Goal: Task Accomplishment & Management: Manage account settings

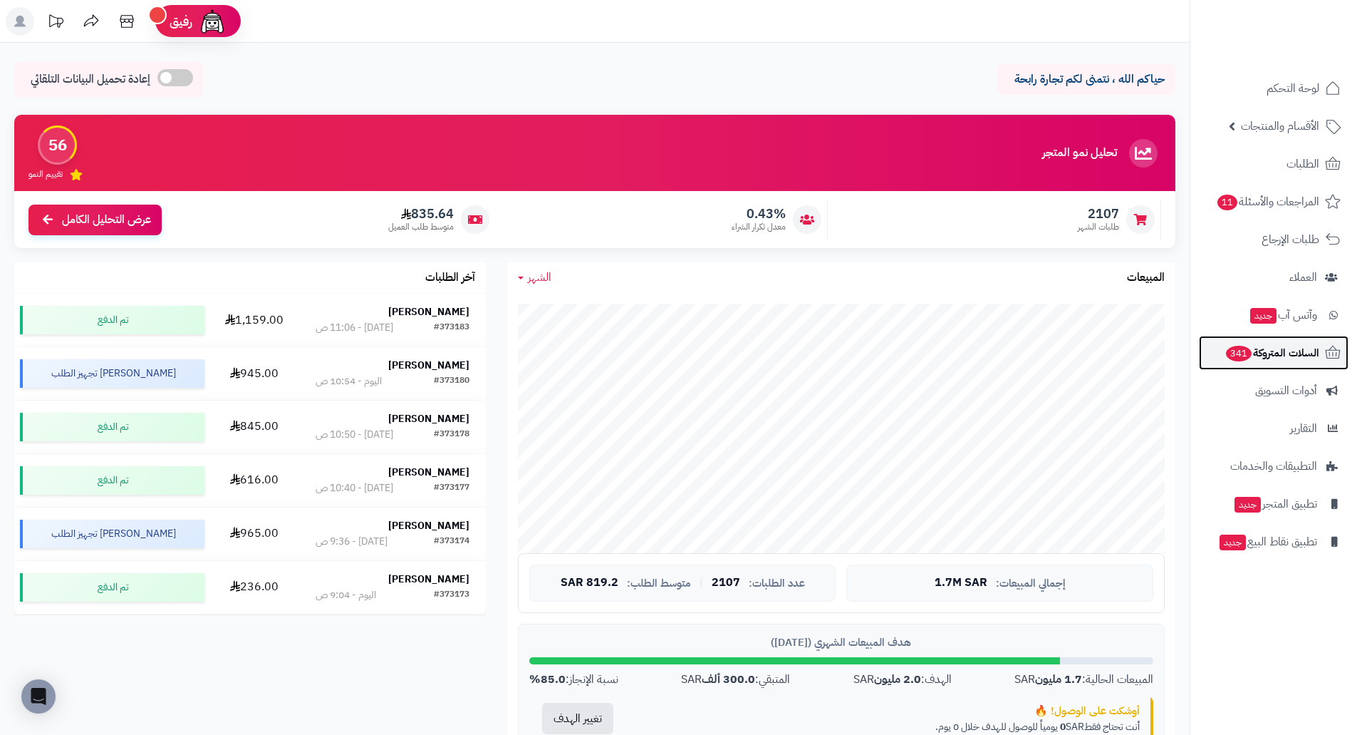
click at [1283, 358] on span "السلات المتروكة 341" at bounding box center [1272, 353] width 95 height 20
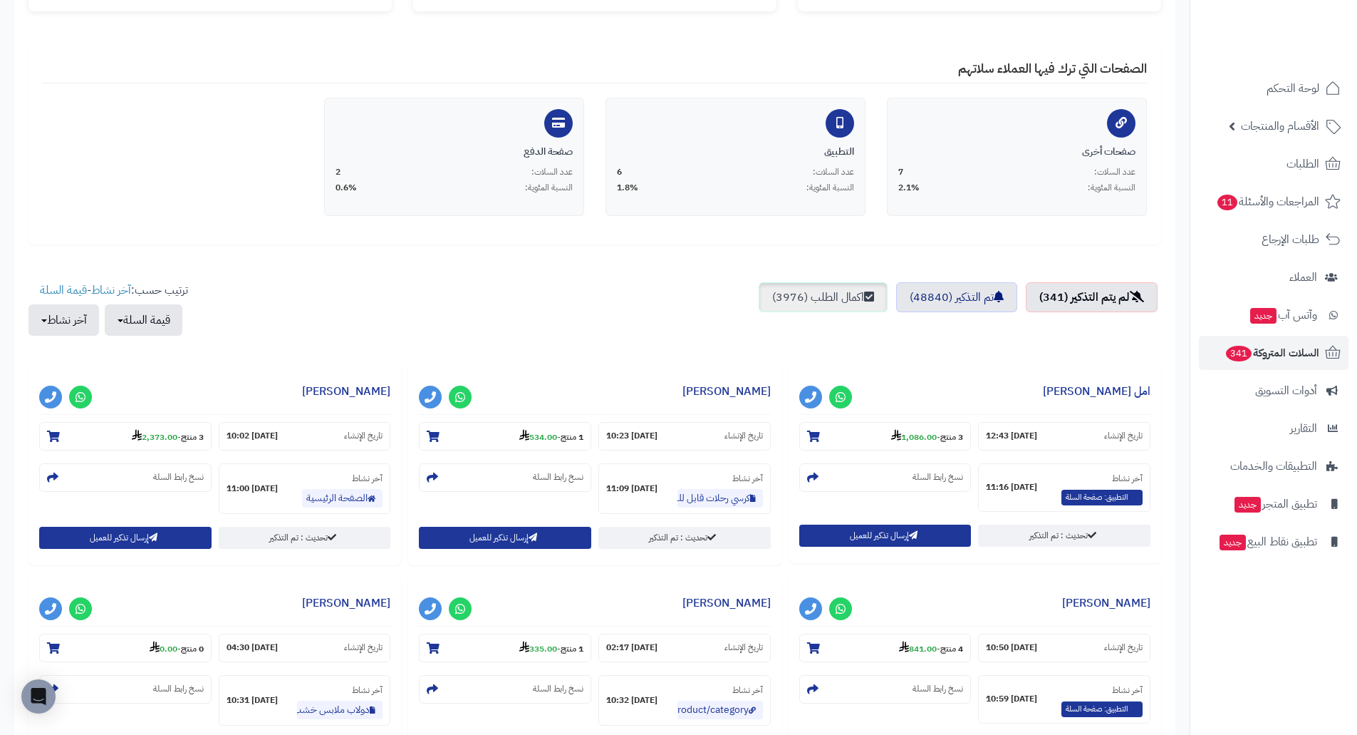
scroll to position [285, 0]
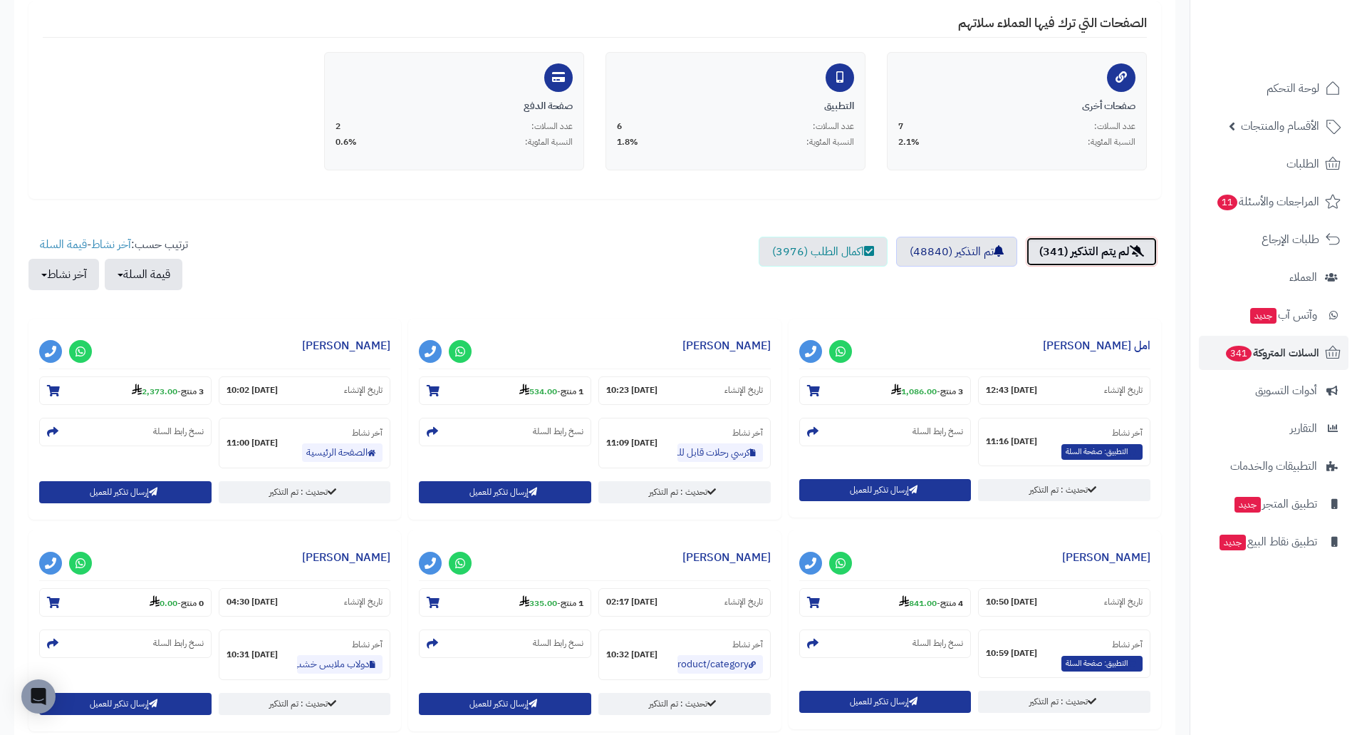
click at [1094, 254] on link "لم يتم التذكير (341)" at bounding box center [1092, 252] width 132 height 30
click at [926, 259] on link "تم التذكير (48840)" at bounding box center [956, 252] width 121 height 30
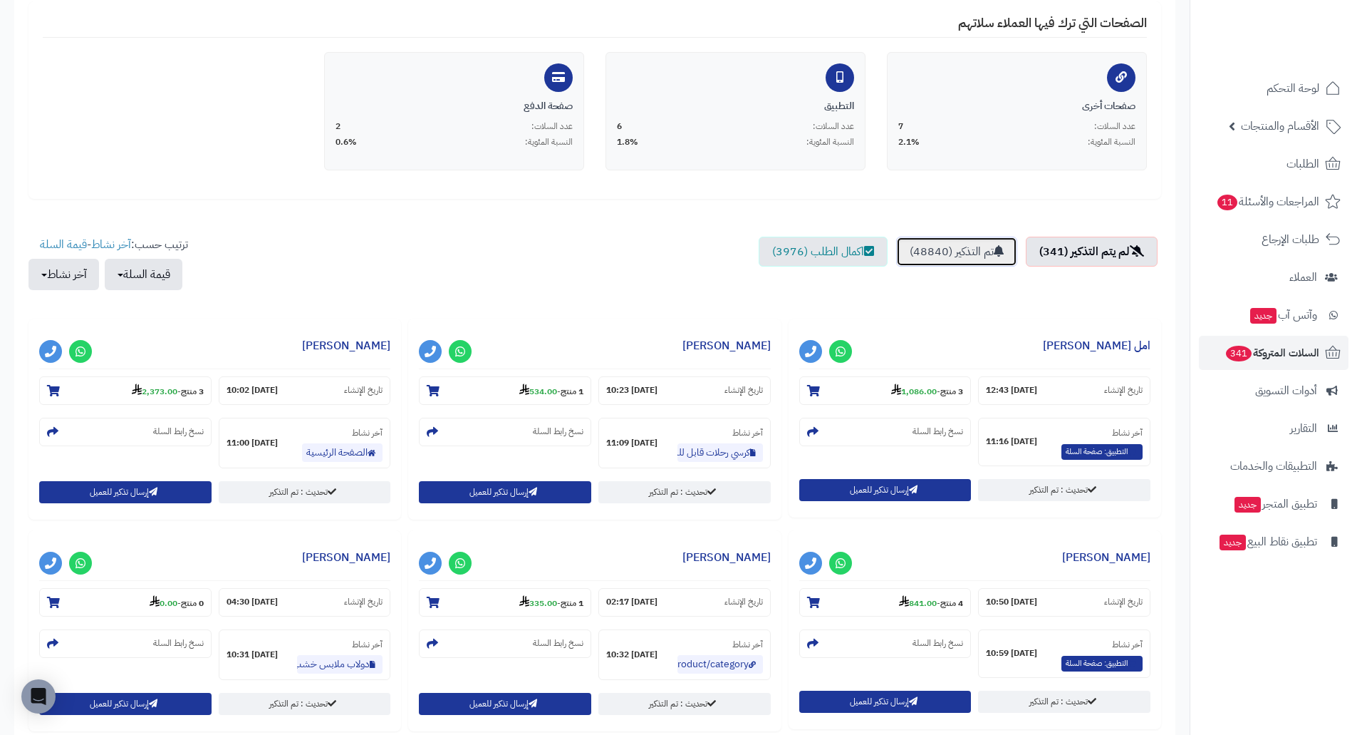
click at [928, 258] on link "تم التذكير (48840)" at bounding box center [956, 252] width 121 height 30
click at [838, 249] on link "اكمال الطلب (3976)" at bounding box center [823, 252] width 129 height 30
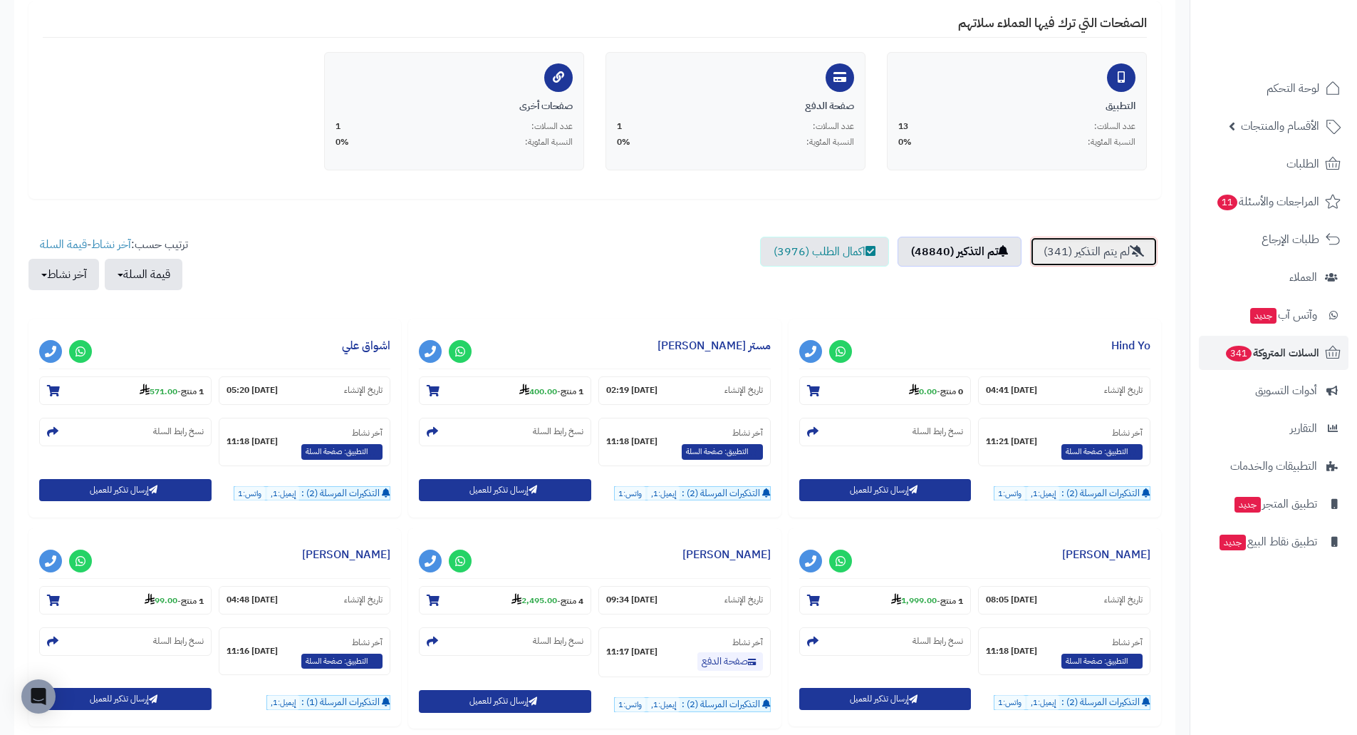
click at [1072, 248] on link "لم يتم التذكير (341)" at bounding box center [1094, 252] width 128 height 30
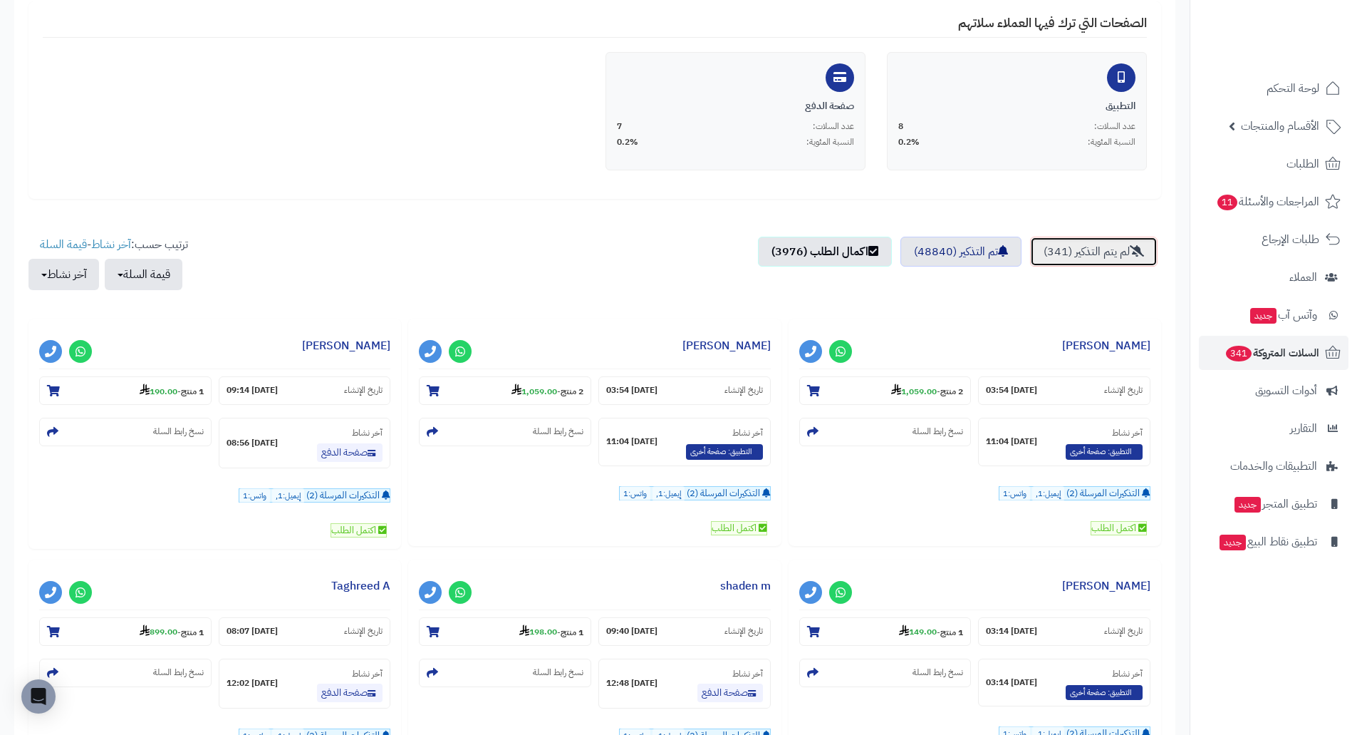
click at [1106, 259] on link "لم يتم التذكير (341)" at bounding box center [1094, 252] width 128 height 30
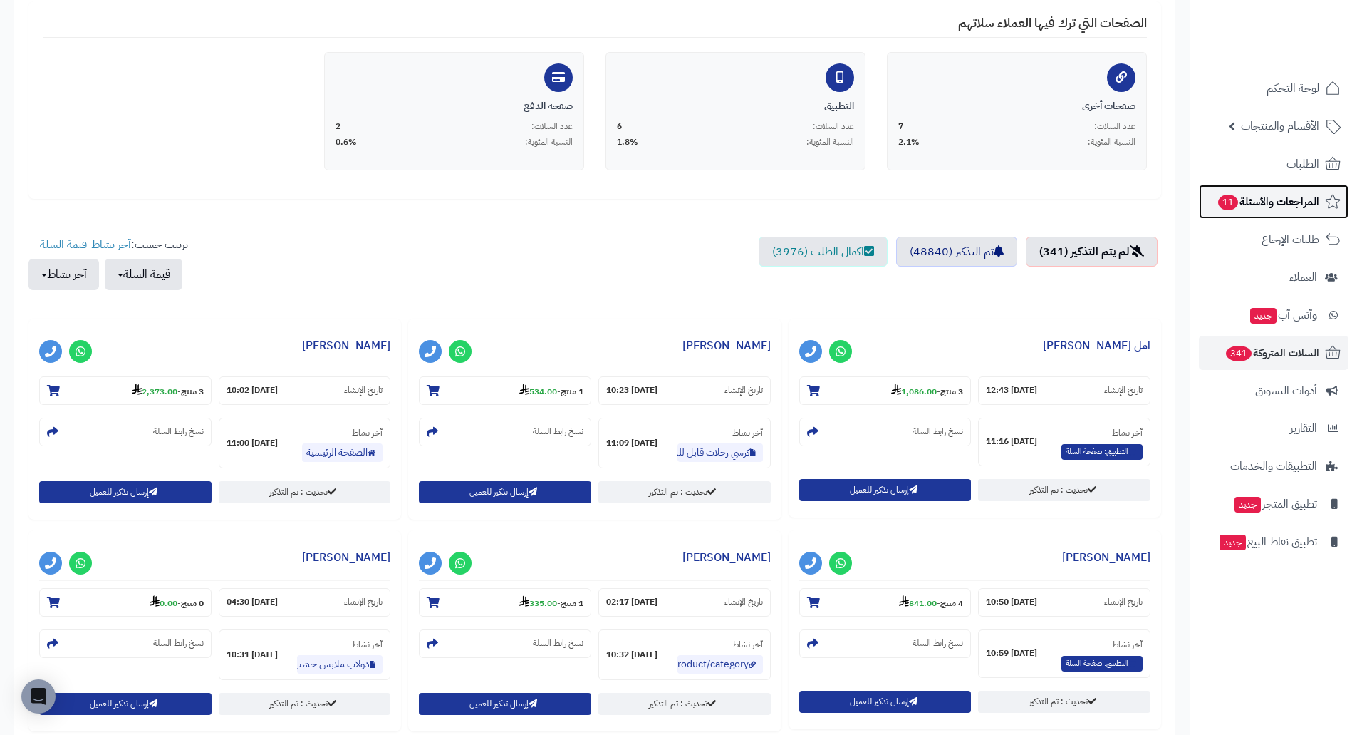
click at [1259, 201] on span "المراجعات والأسئلة 11" at bounding box center [1268, 202] width 103 height 20
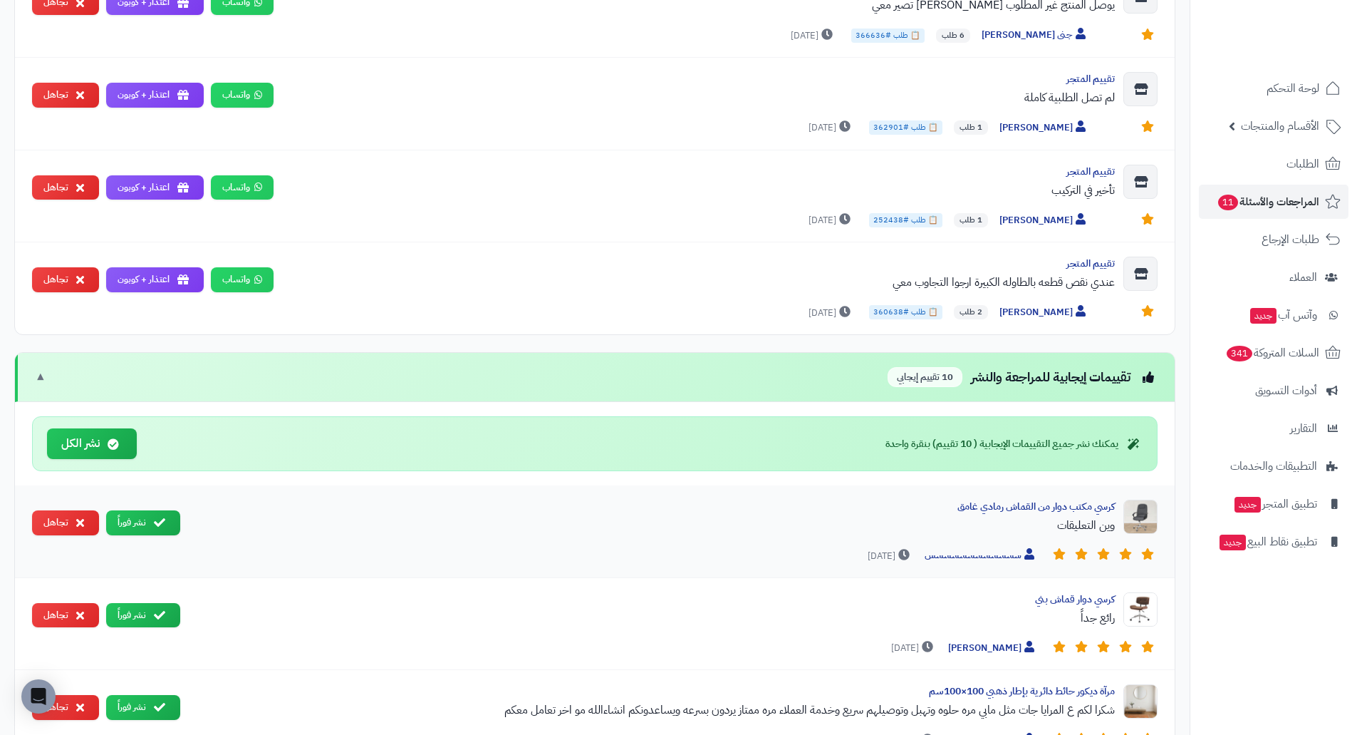
scroll to position [1283, 0]
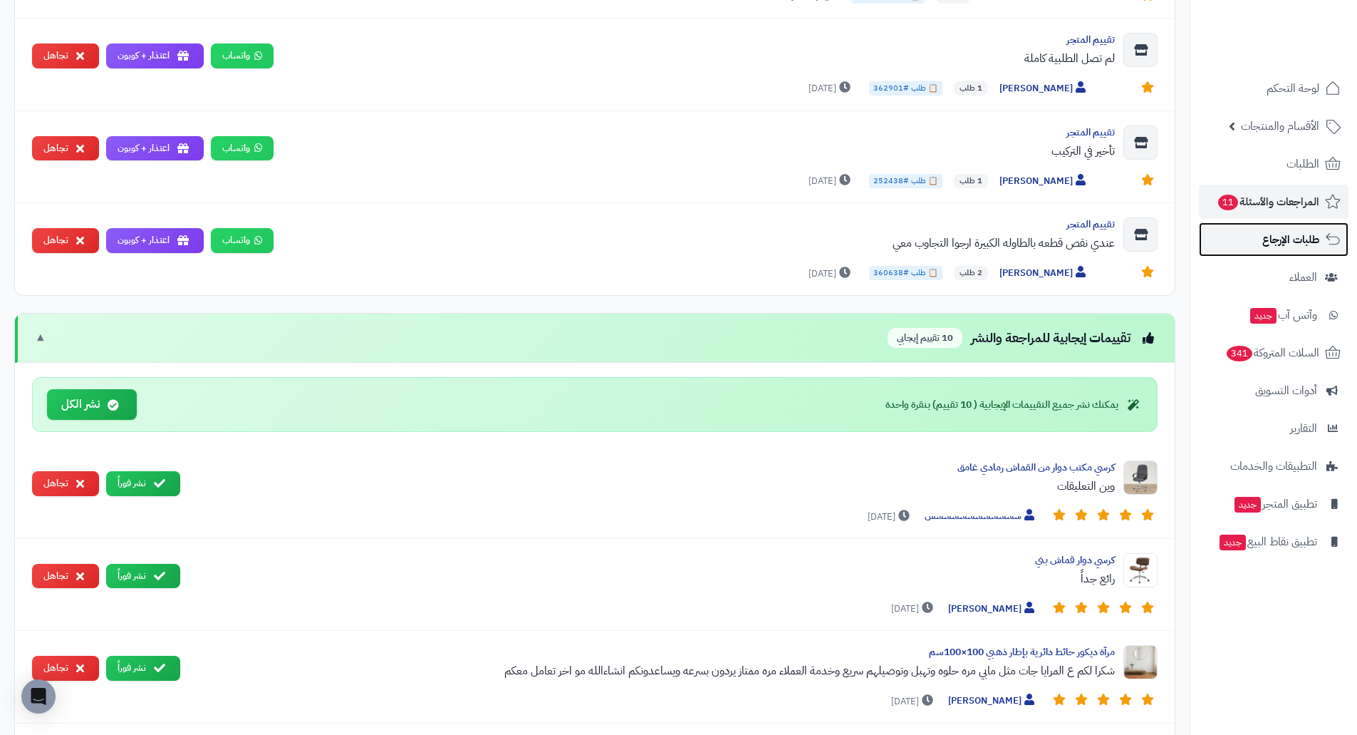
click at [1275, 247] on span "طلبات الإرجاع" at bounding box center [1291, 239] width 57 height 20
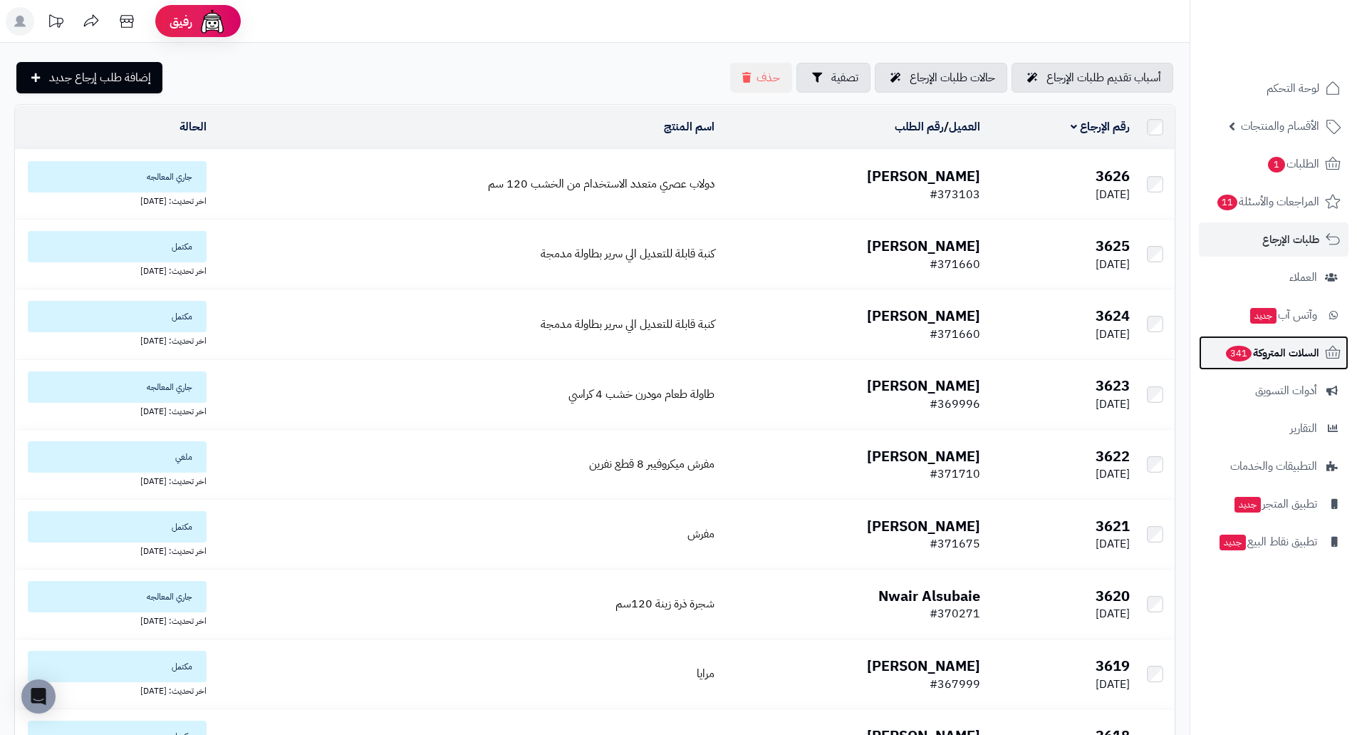
click at [1300, 355] on span "السلات المتروكة 341" at bounding box center [1272, 353] width 95 height 20
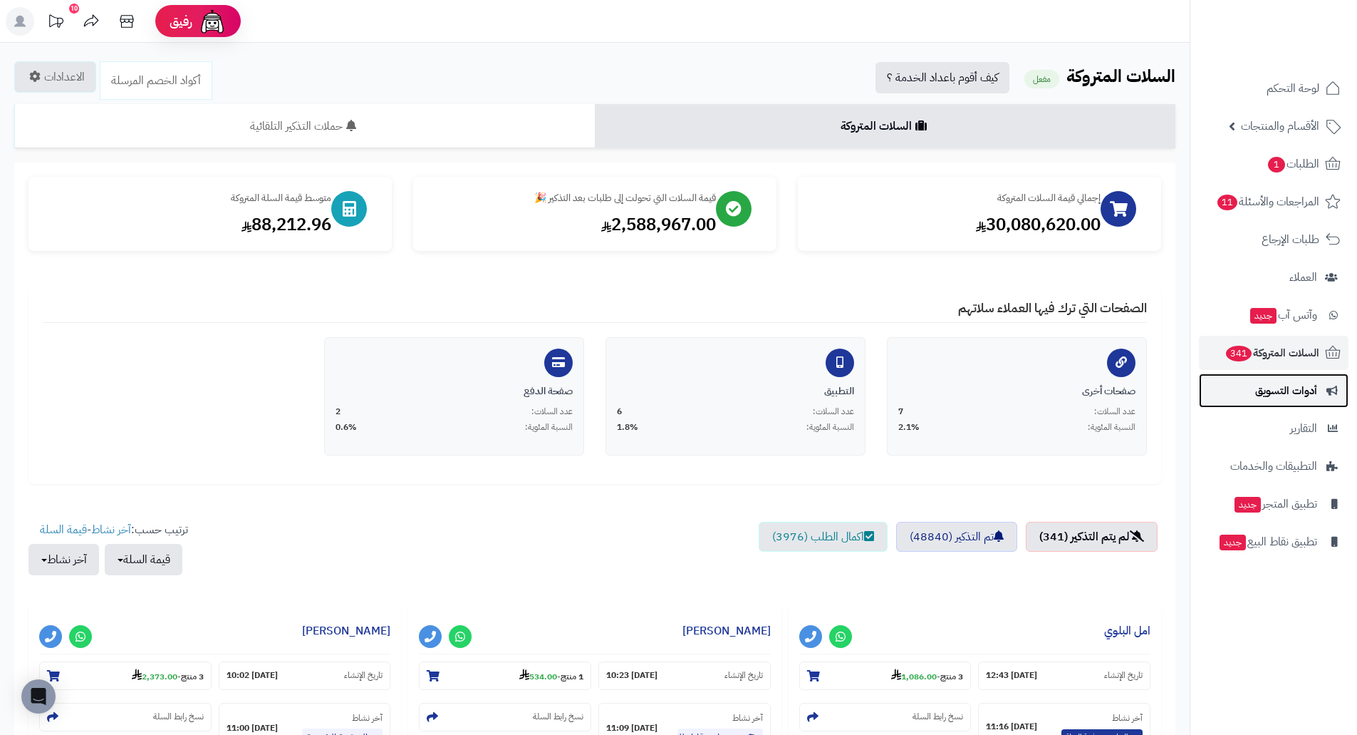
click at [1298, 384] on span "أدوات التسويق" at bounding box center [1287, 390] width 62 height 20
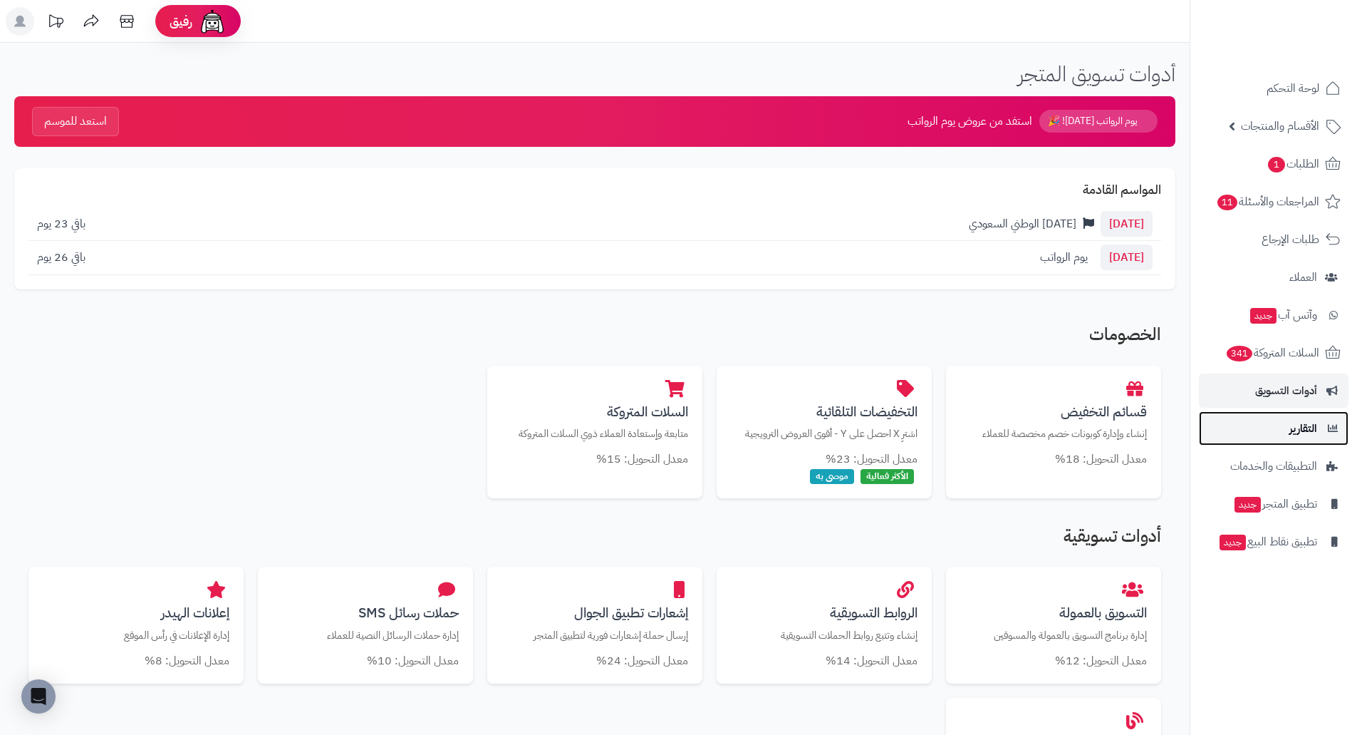
click at [1267, 426] on link "التقارير" at bounding box center [1274, 428] width 150 height 34
click at [1280, 466] on span "التطبيقات والخدمات" at bounding box center [1274, 466] width 86 height 20
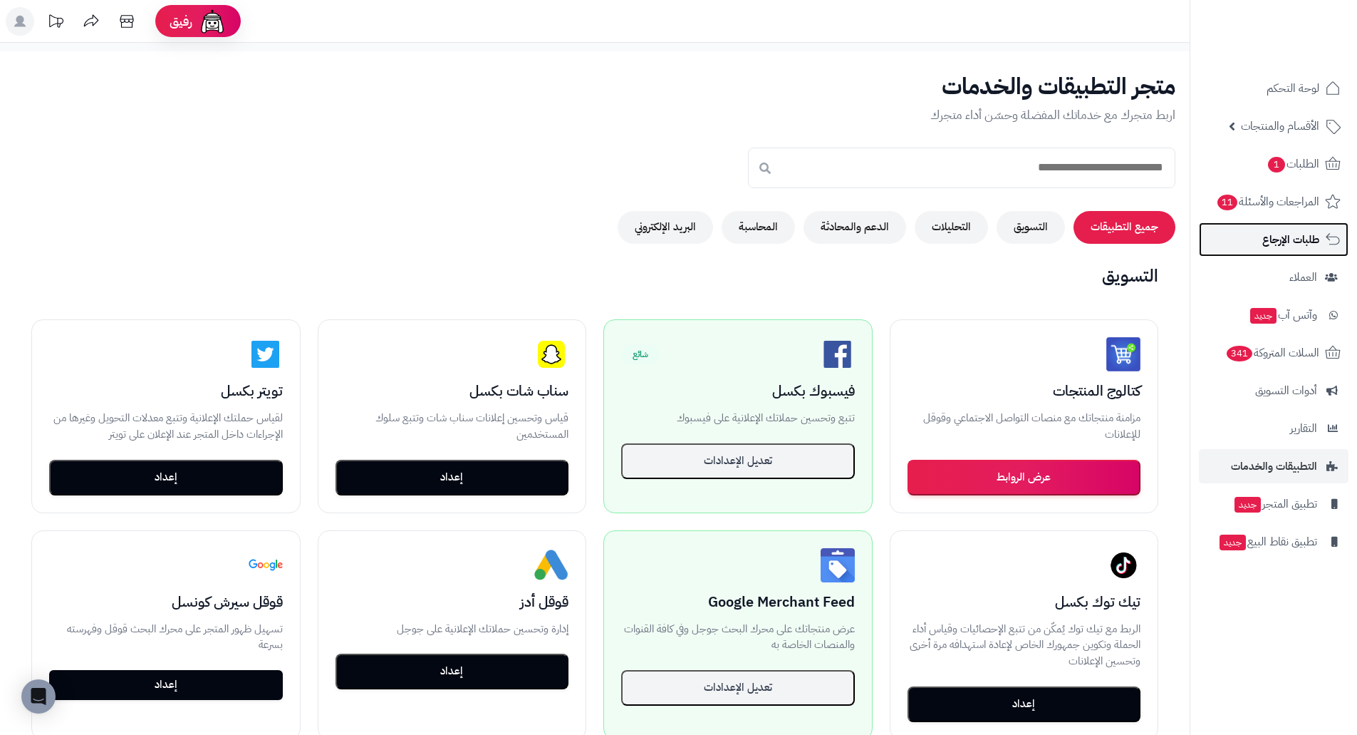
click at [1309, 238] on span "طلبات الإرجاع" at bounding box center [1291, 239] width 57 height 20
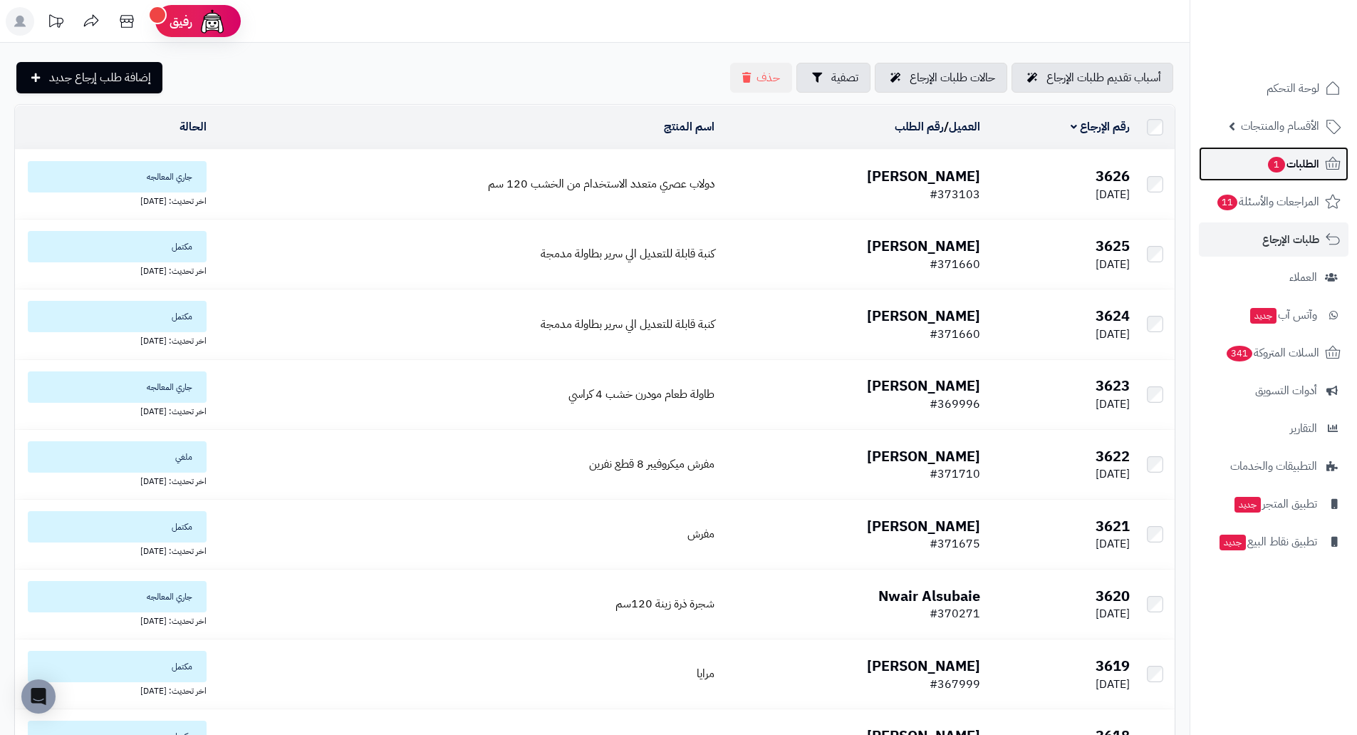
click at [1279, 163] on span "1" at bounding box center [1276, 165] width 17 height 16
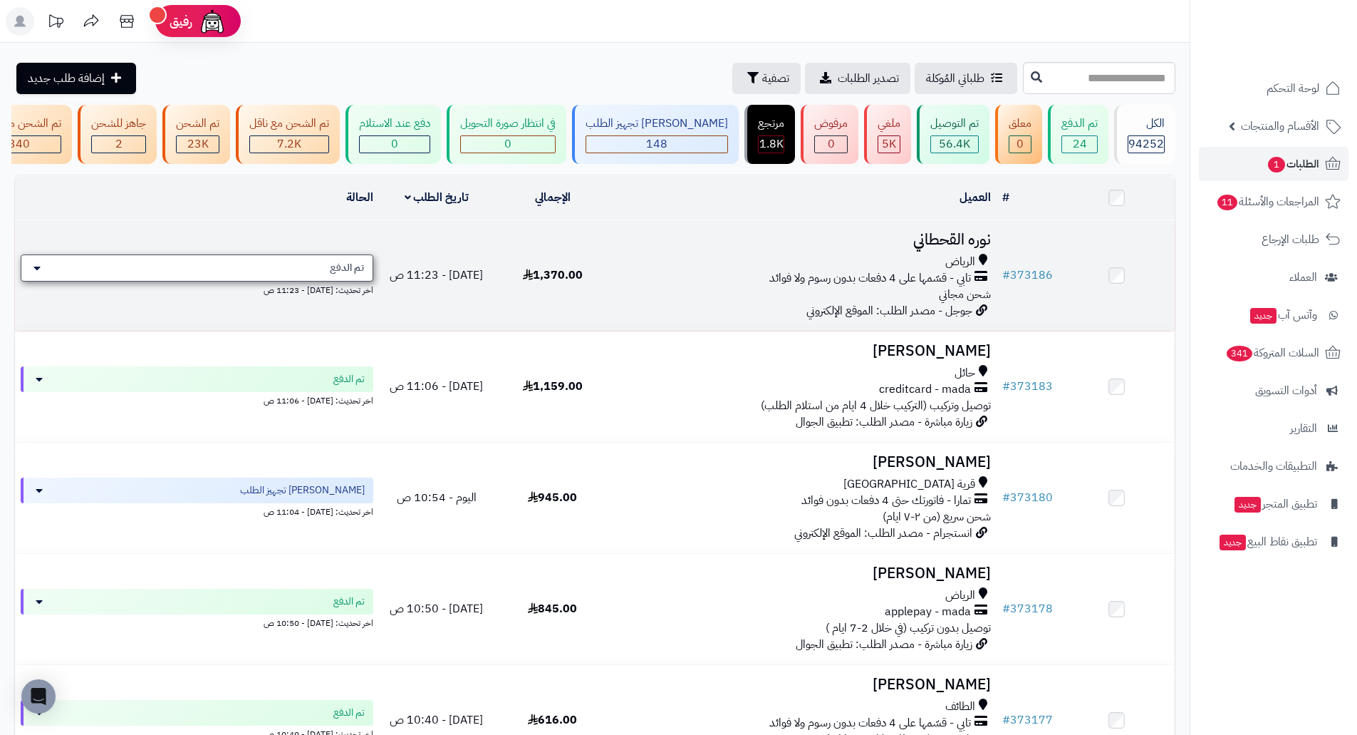
click at [36, 274] on icon at bounding box center [36, 267] width 7 height 11
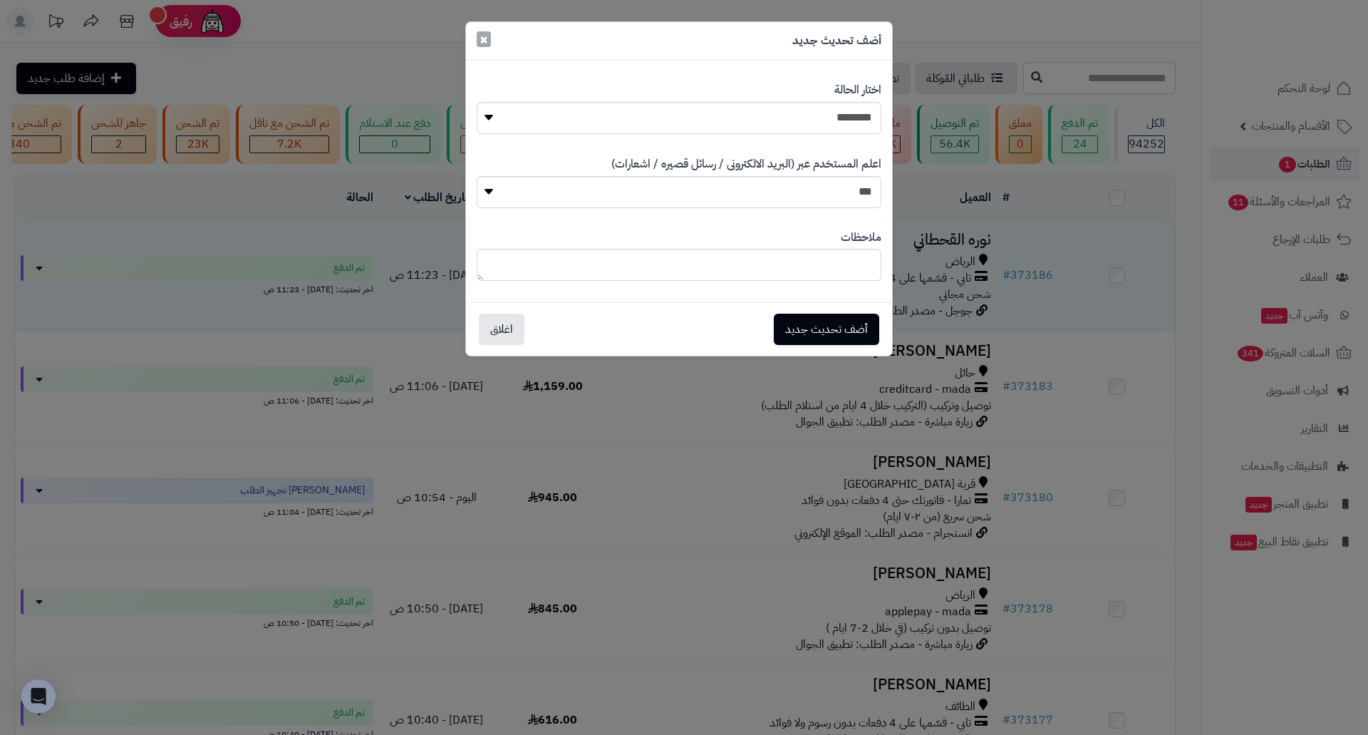
click at [480, 41] on span "×" at bounding box center [484, 39] width 9 height 21
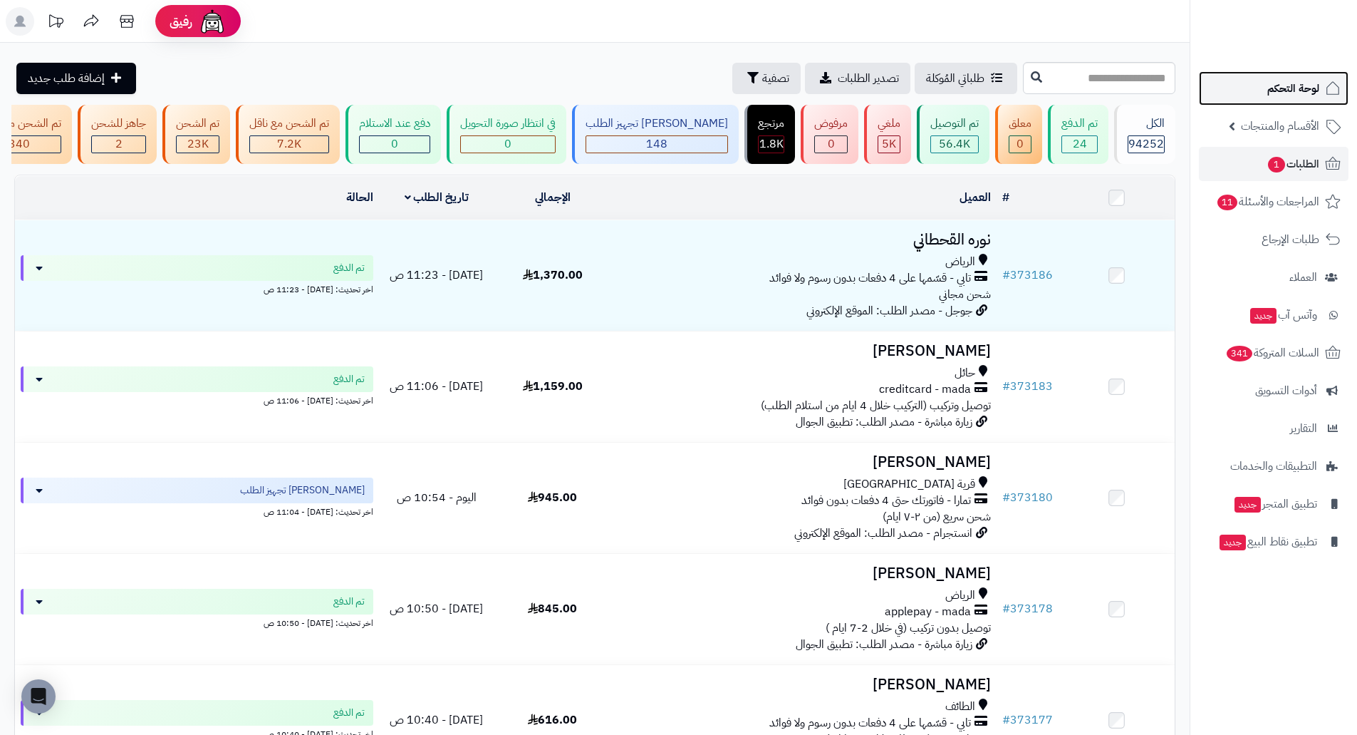
click at [1285, 91] on span "لوحة التحكم" at bounding box center [1294, 88] width 52 height 20
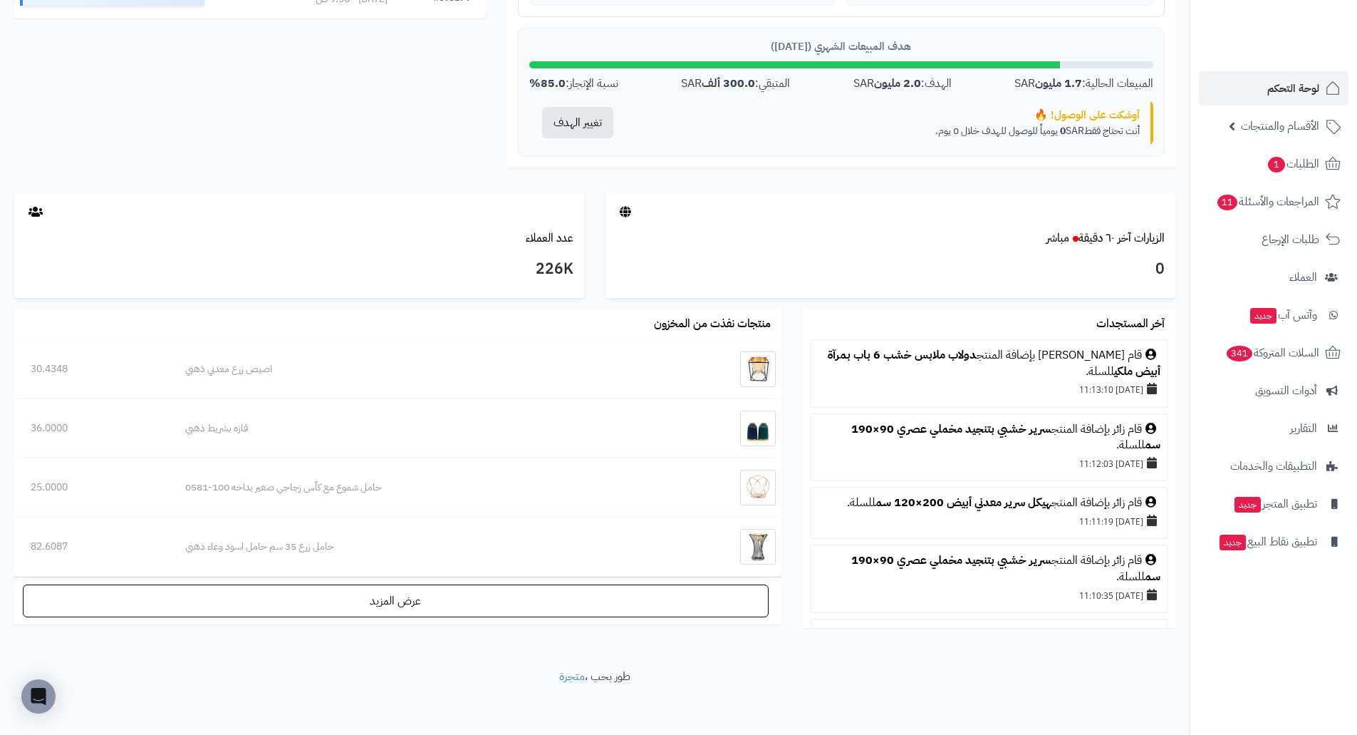
scroll to position [601, 0]
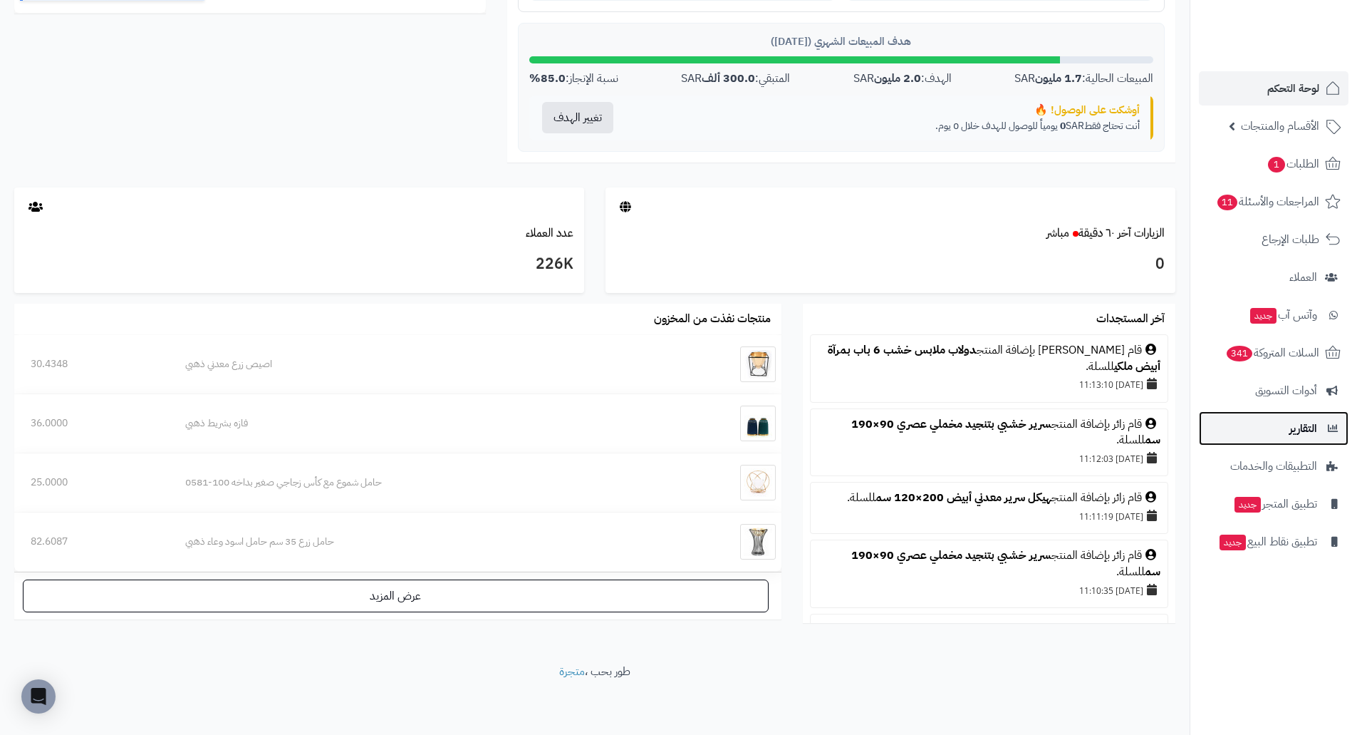
click at [1317, 427] on link "التقارير" at bounding box center [1274, 428] width 150 height 34
click at [1310, 427] on span "التقارير" at bounding box center [1304, 428] width 28 height 20
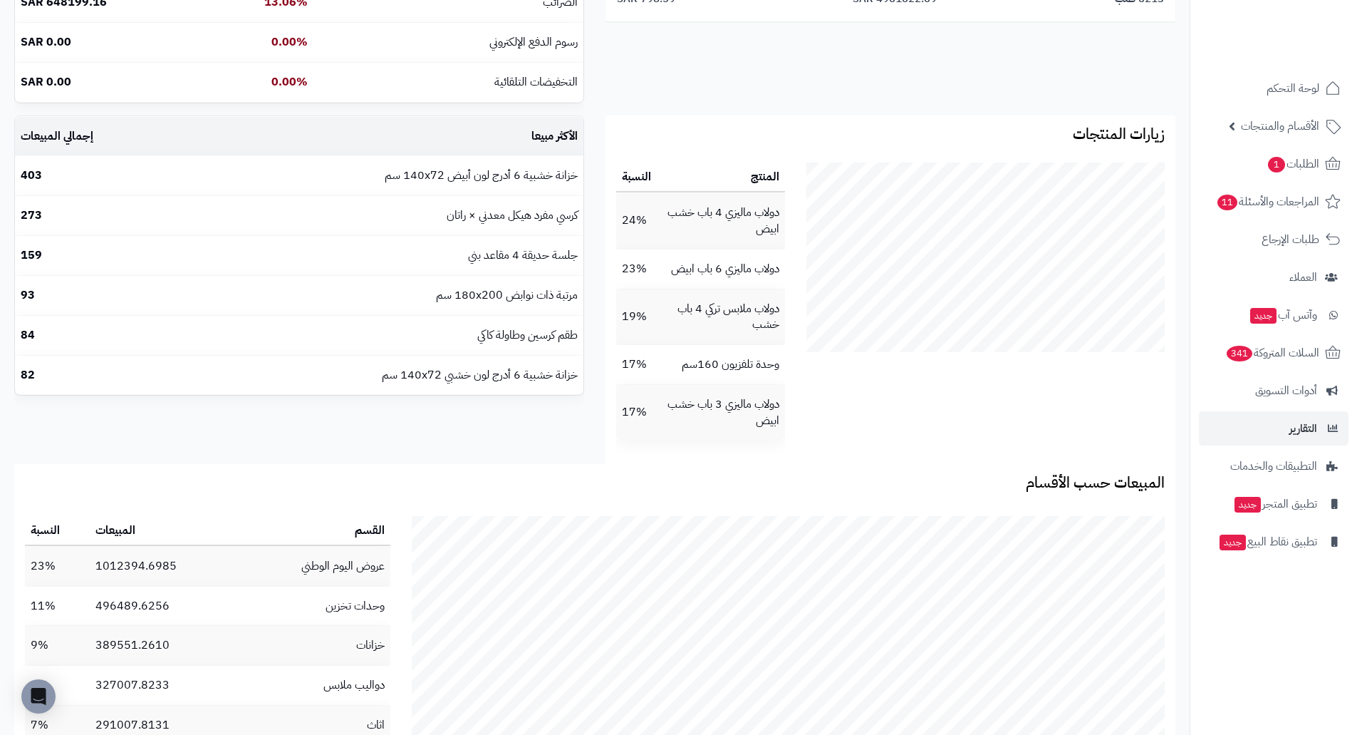
scroll to position [499, 0]
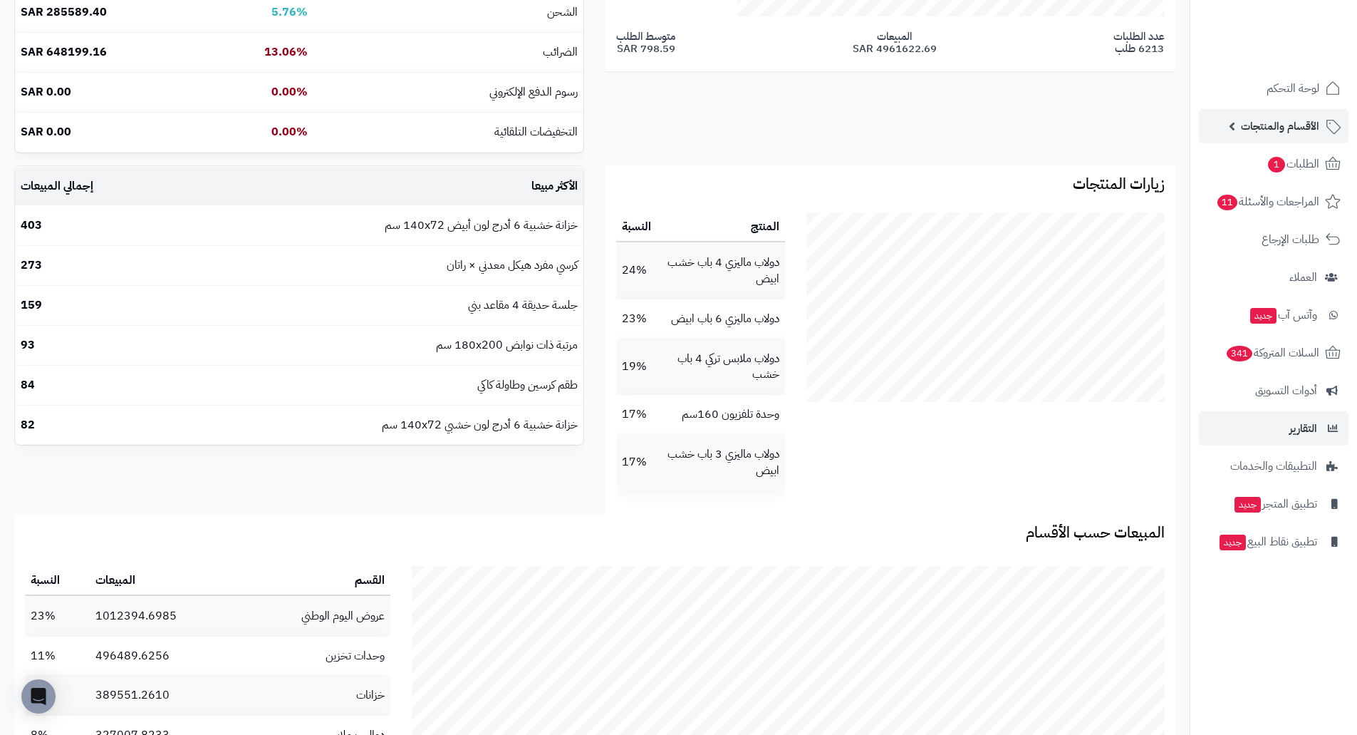
click at [1301, 133] on span "الأقسام والمنتجات" at bounding box center [1280, 126] width 78 height 20
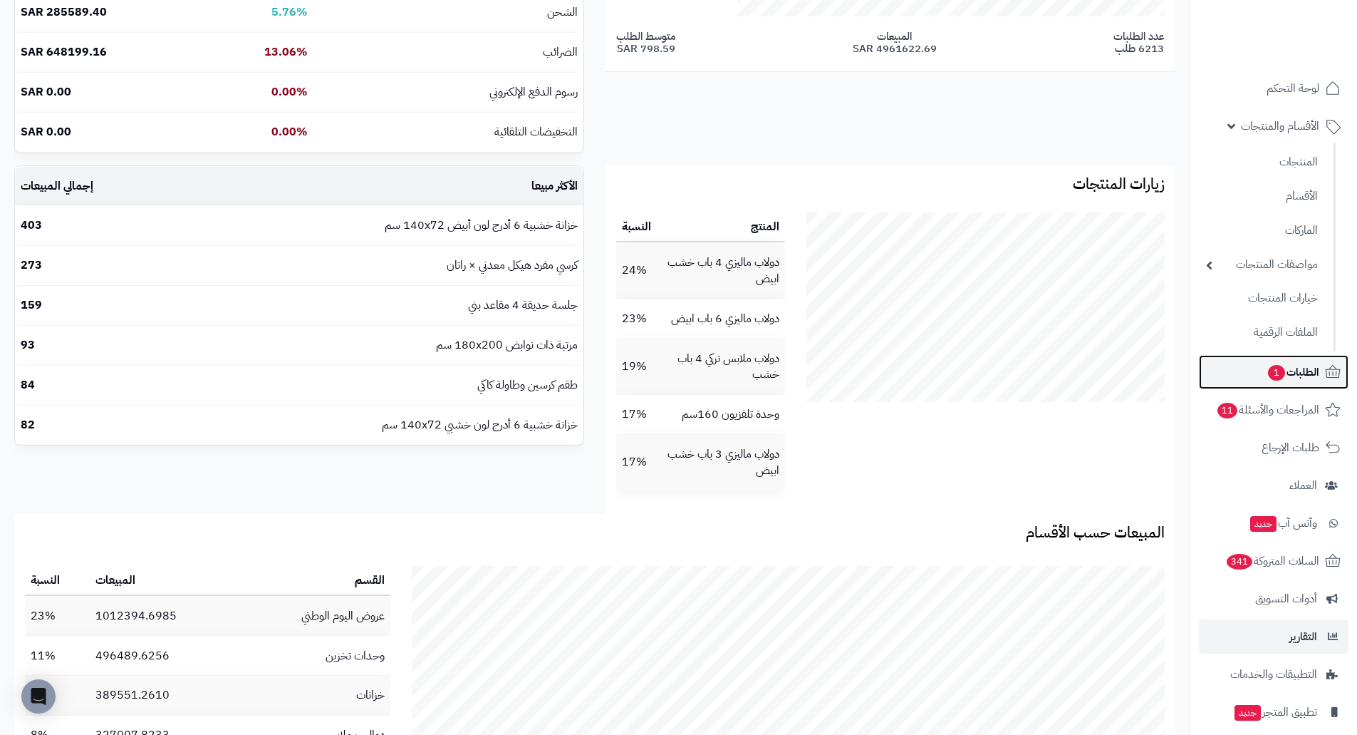
click at [1320, 376] on link "الطلبات 1" at bounding box center [1274, 372] width 150 height 34
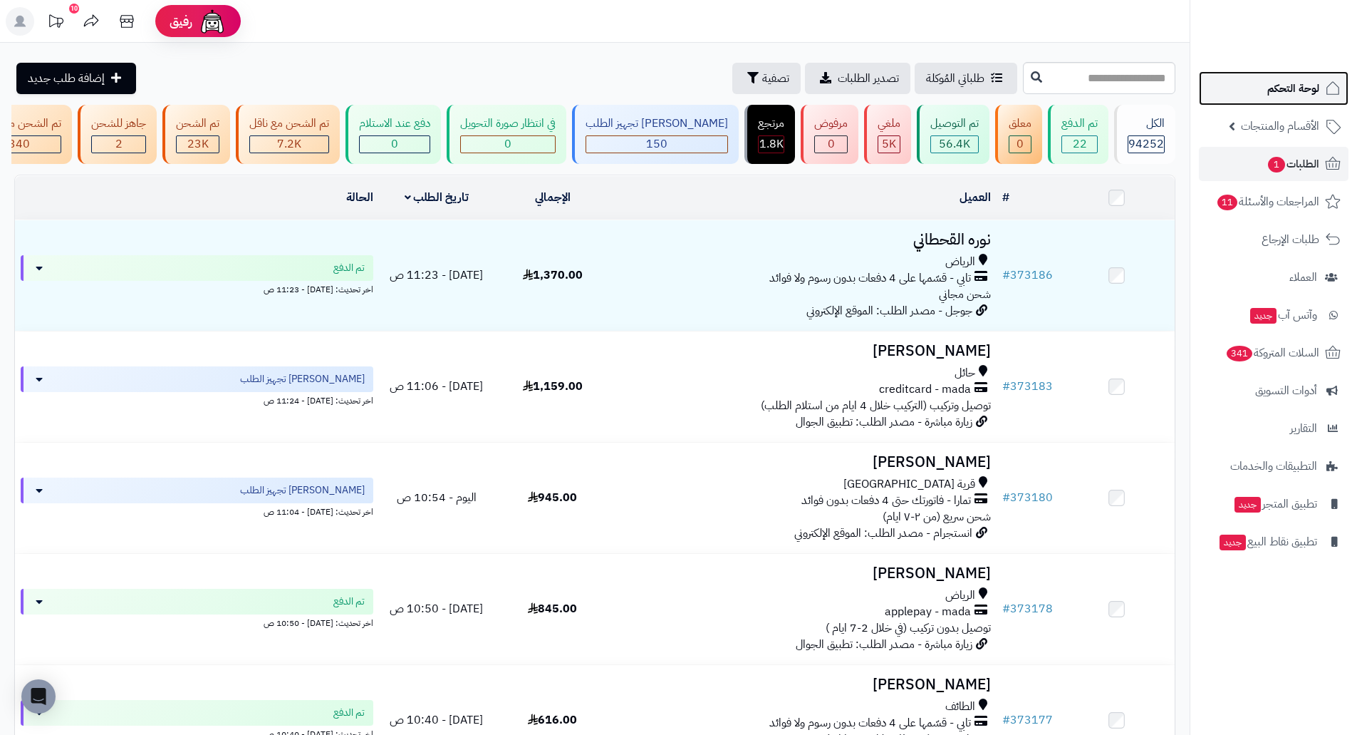
click at [1308, 97] on span "لوحة التحكم" at bounding box center [1294, 88] width 52 height 20
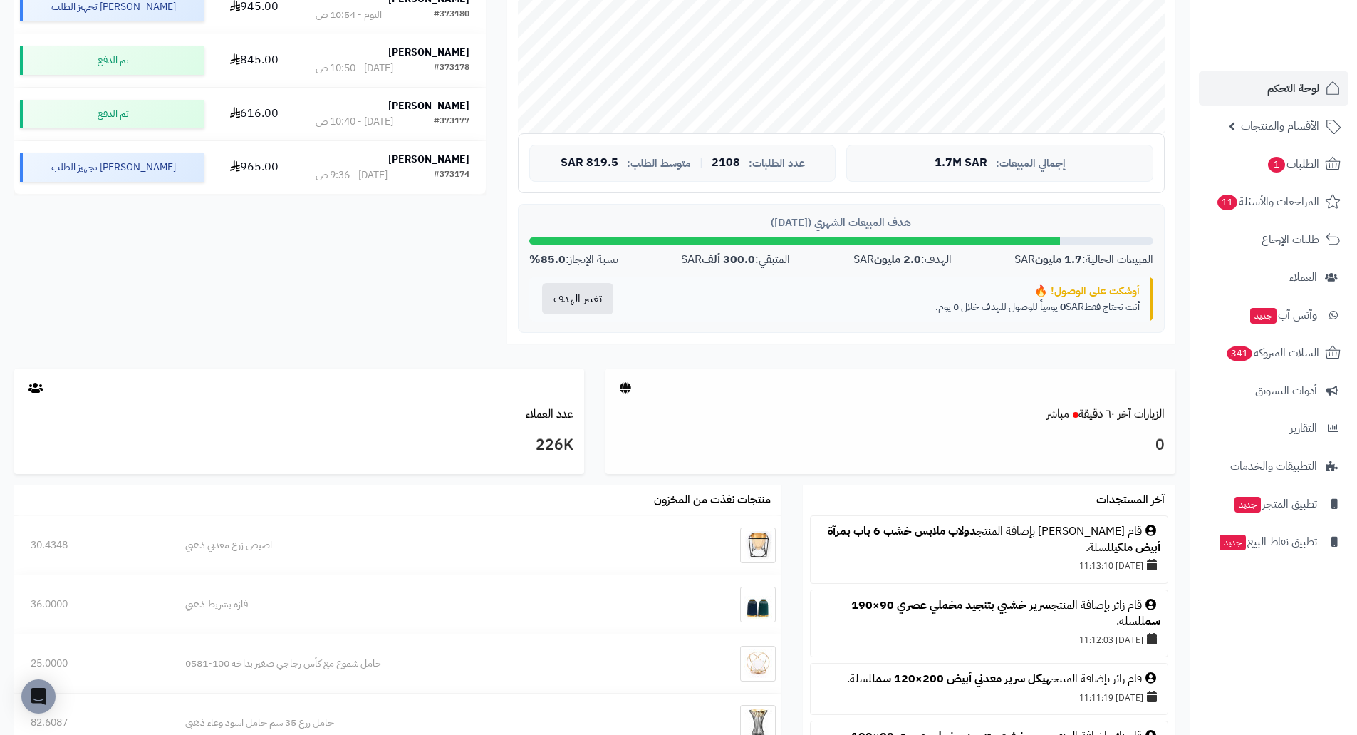
scroll to position [214, 0]
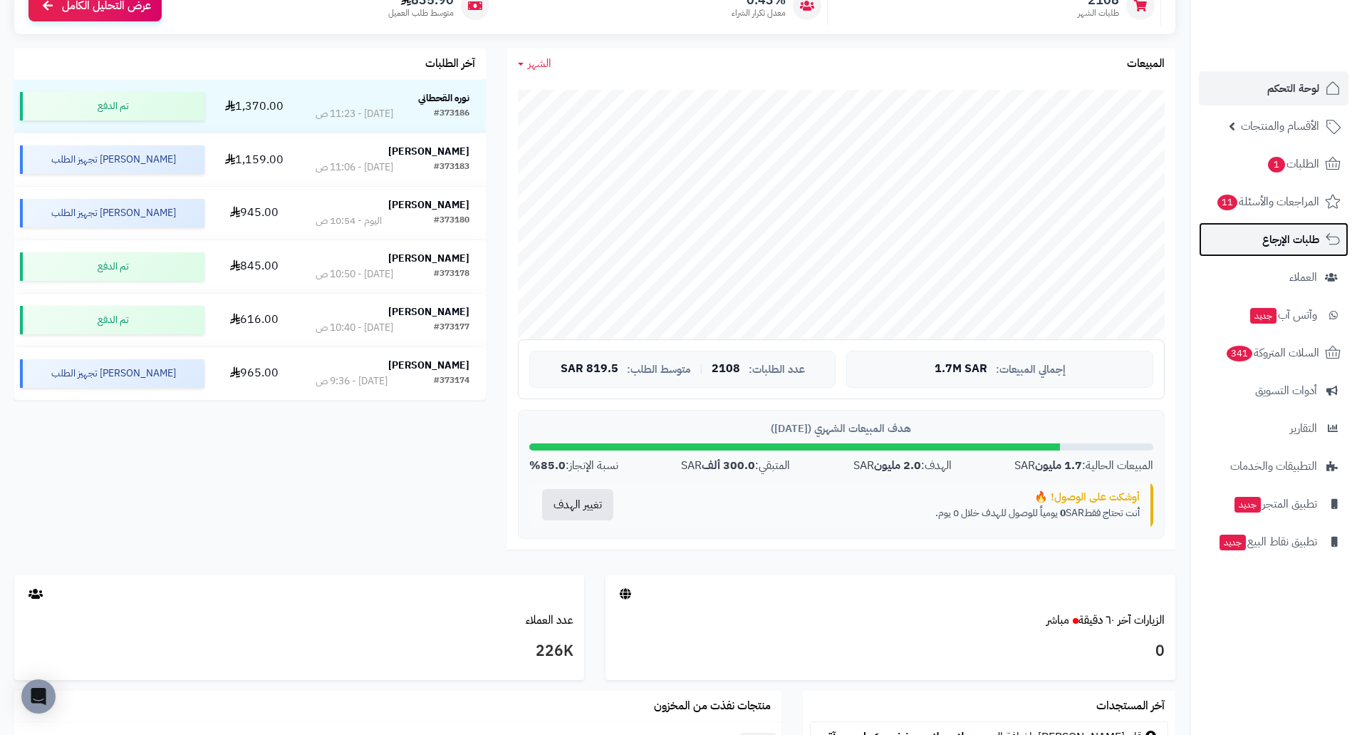
click at [1300, 232] on span "طلبات الإرجاع" at bounding box center [1291, 239] width 57 height 20
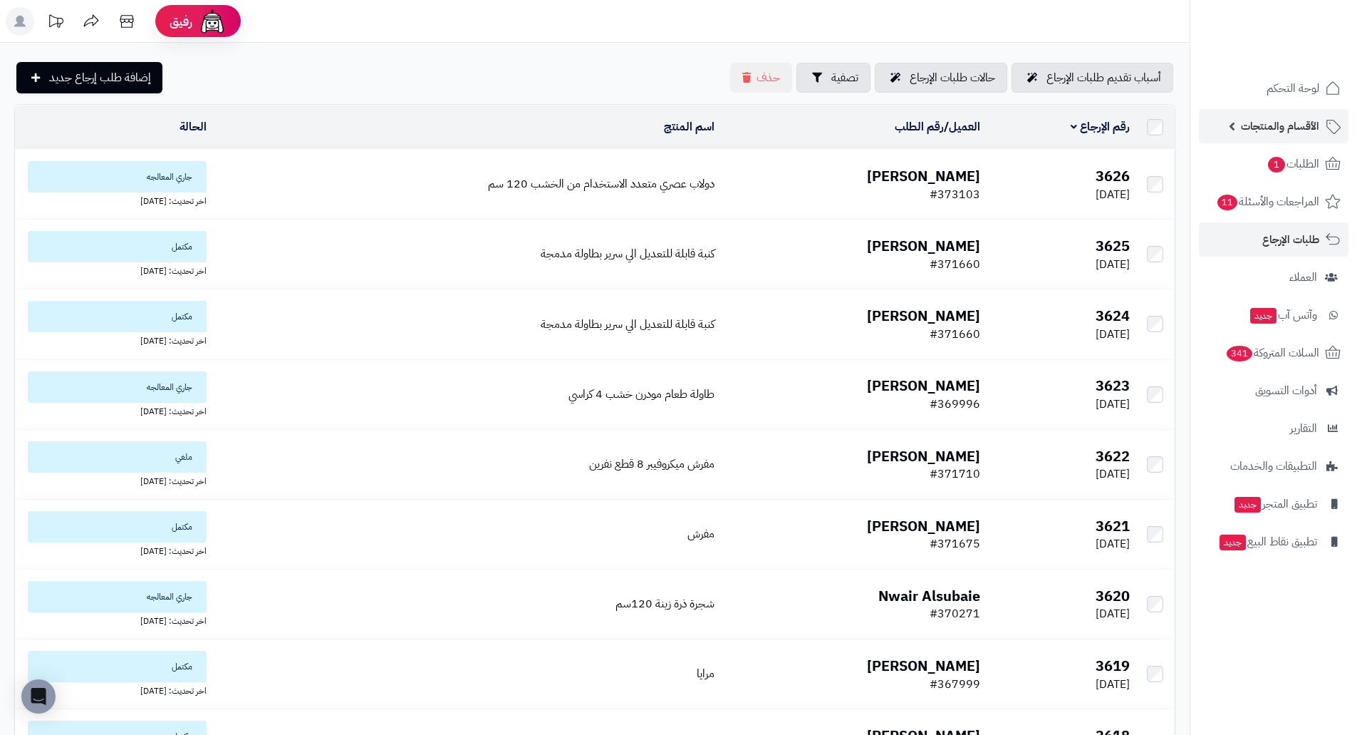
click at [1307, 136] on link "الأقسام والمنتجات" at bounding box center [1274, 126] width 150 height 34
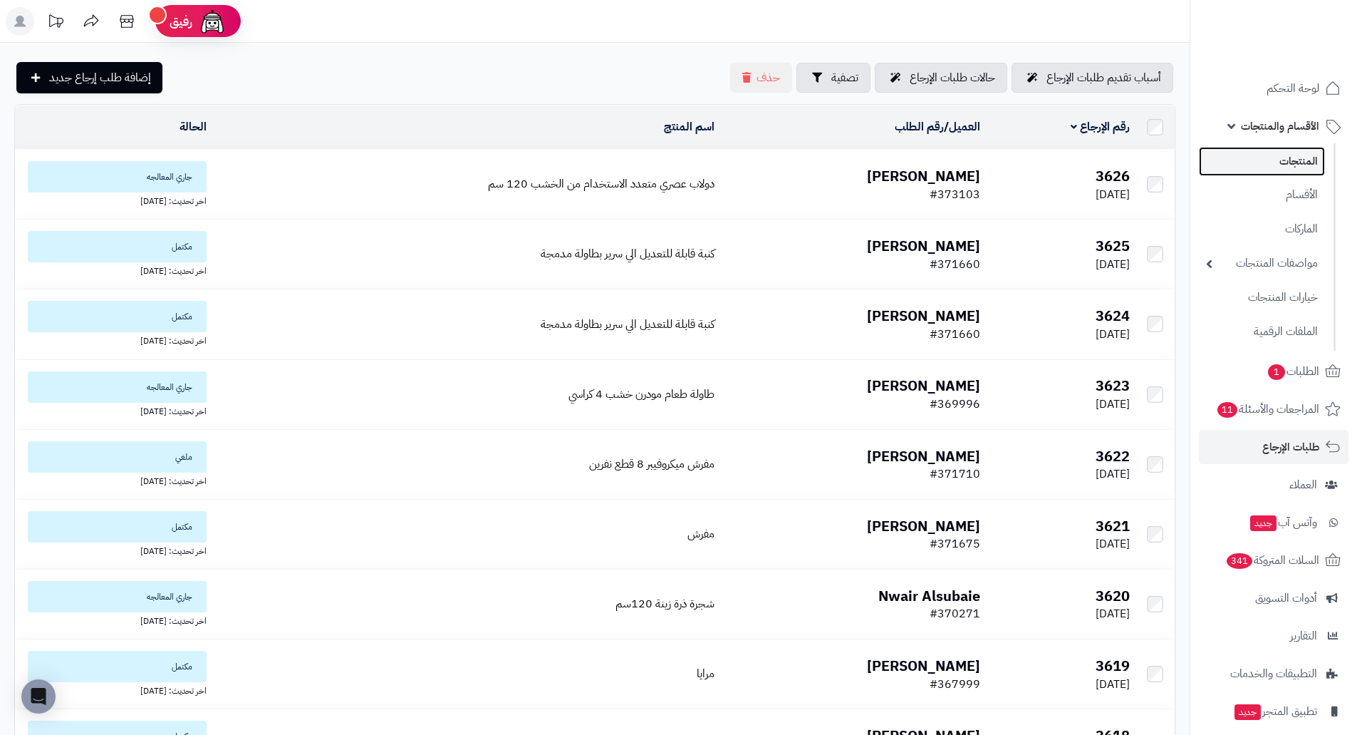
click at [1292, 159] on link "المنتجات" at bounding box center [1262, 161] width 126 height 29
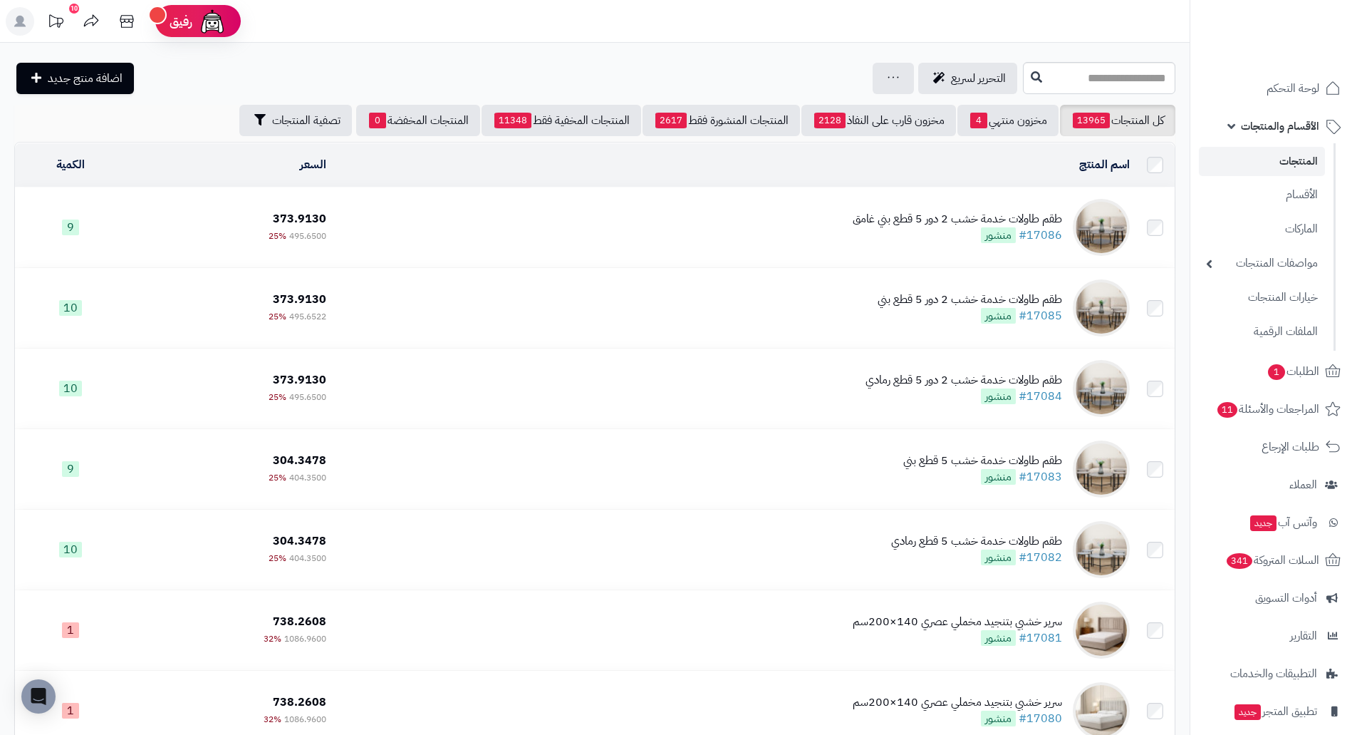
click at [1094, 222] on img at bounding box center [1101, 227] width 57 height 57
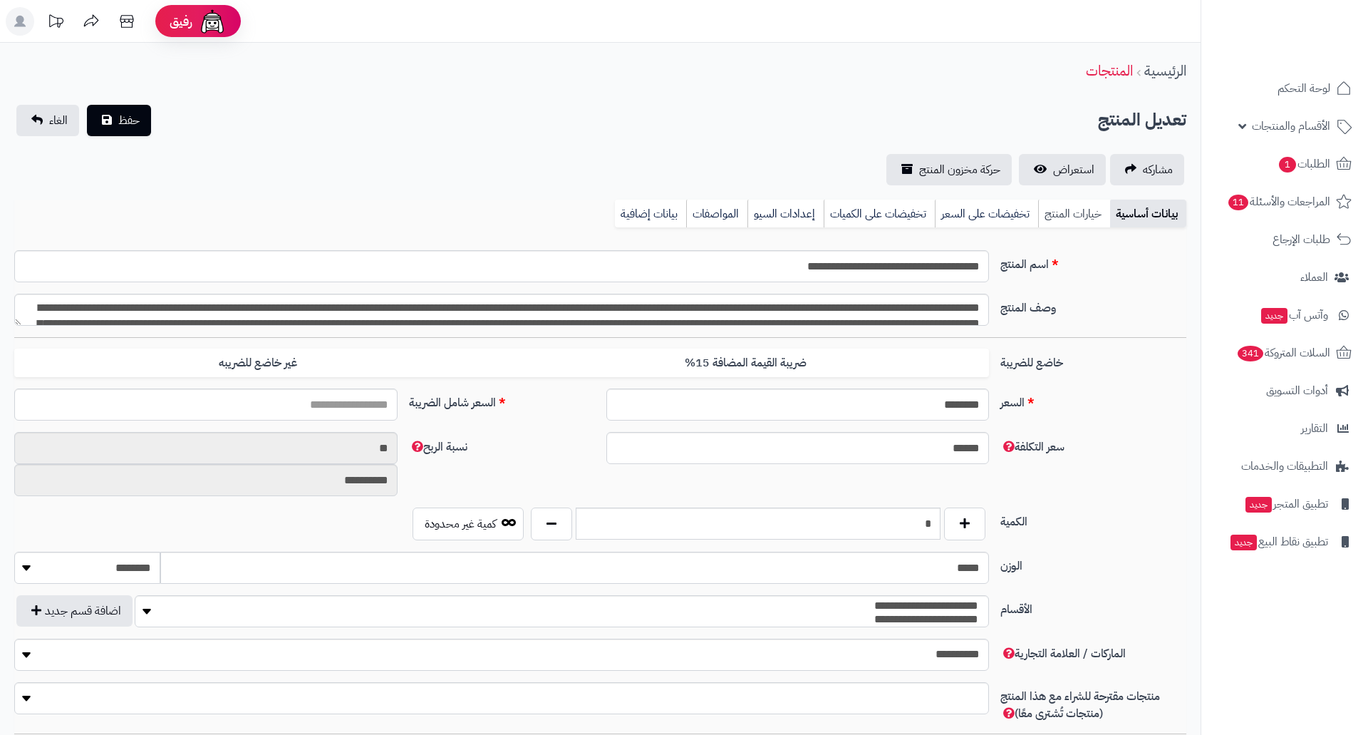
type input "******"
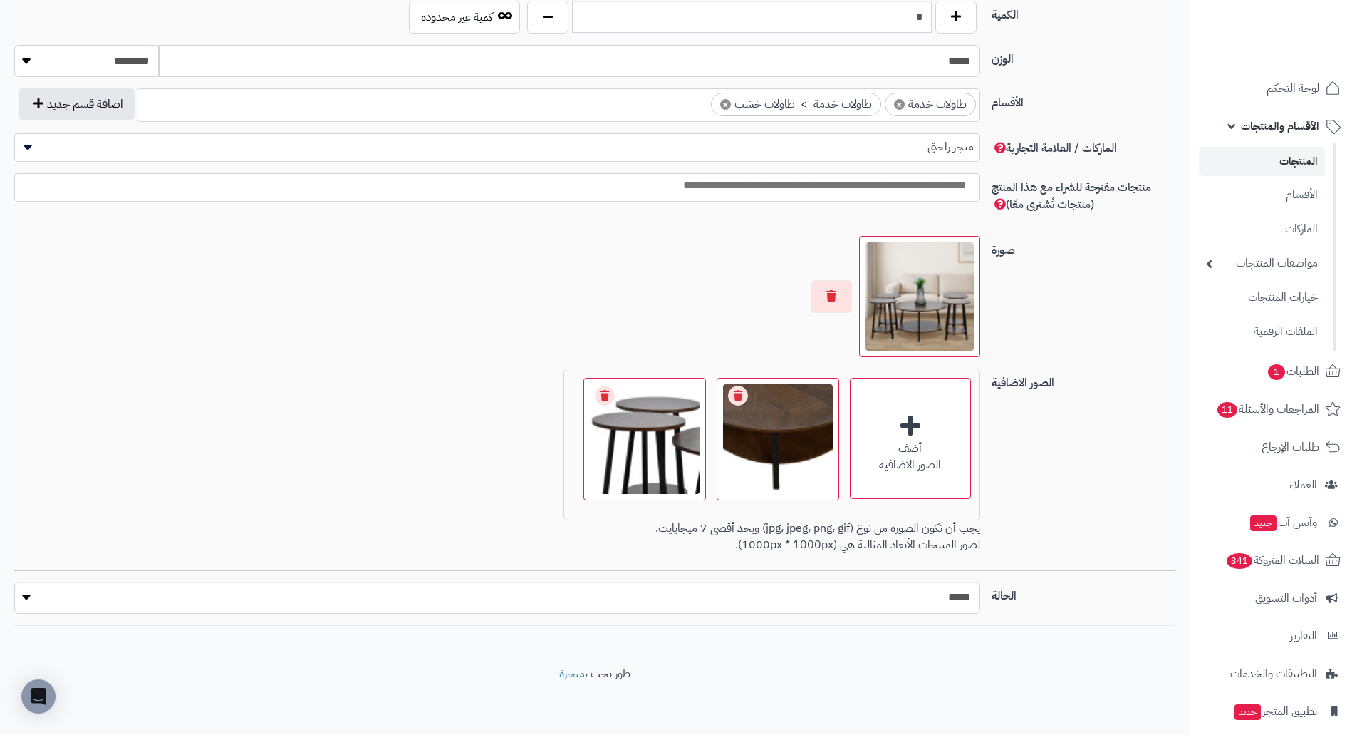
scroll to position [737, 0]
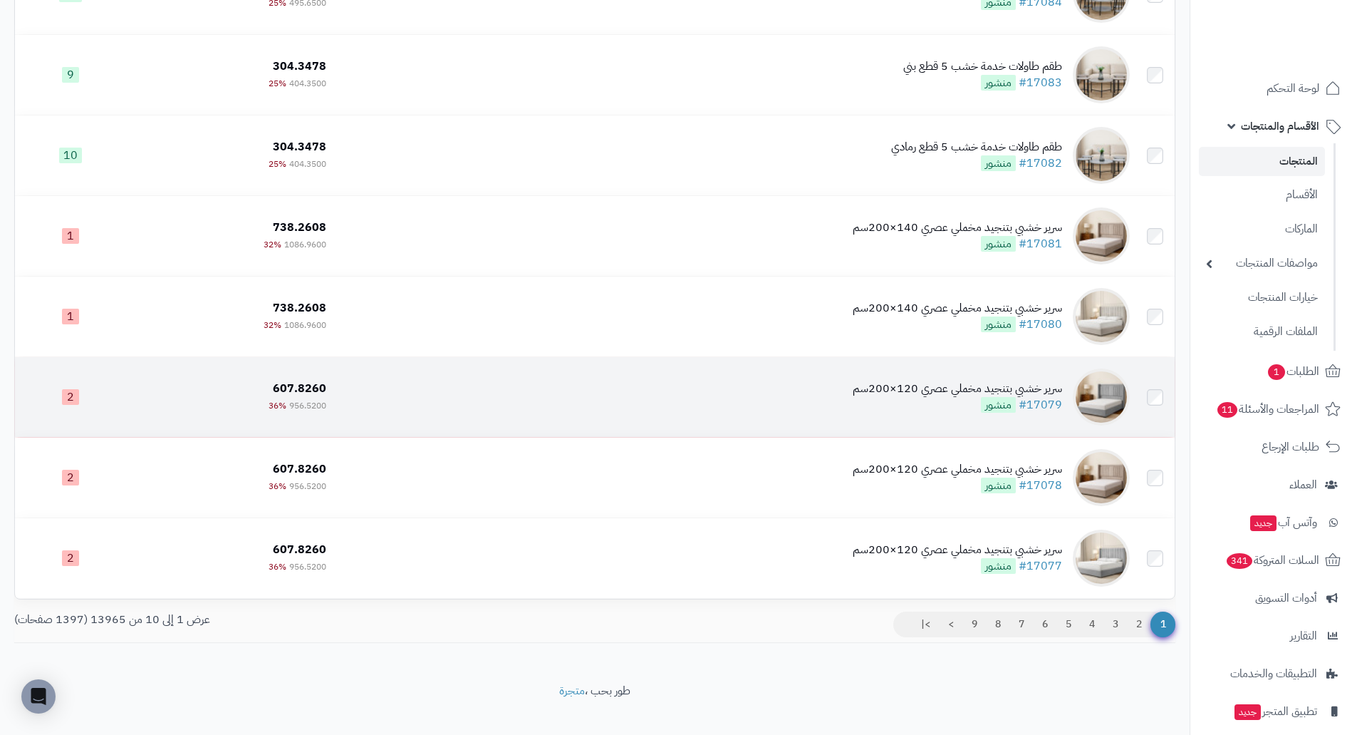
scroll to position [411, 0]
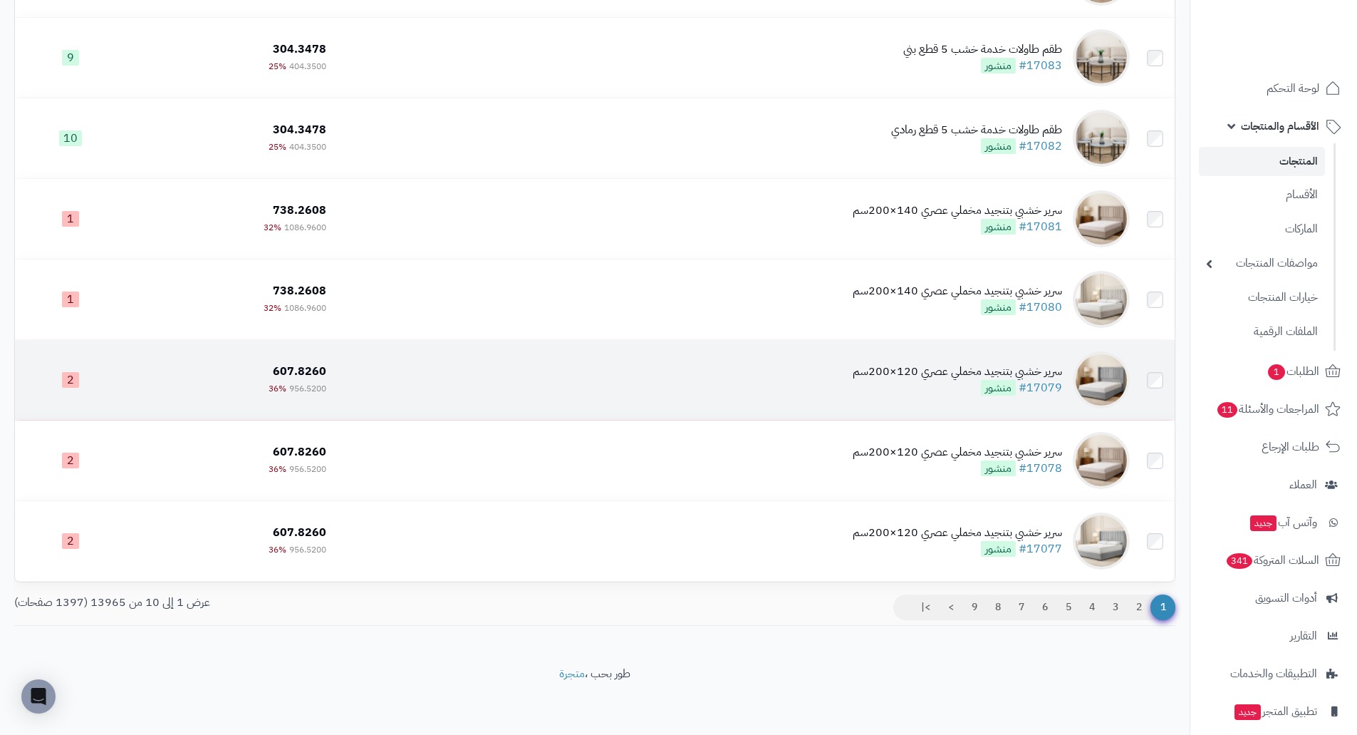
click at [951, 368] on div "سرير خشبي بتنجيد مخملي عصري 120×200سم" at bounding box center [957, 371] width 209 height 16
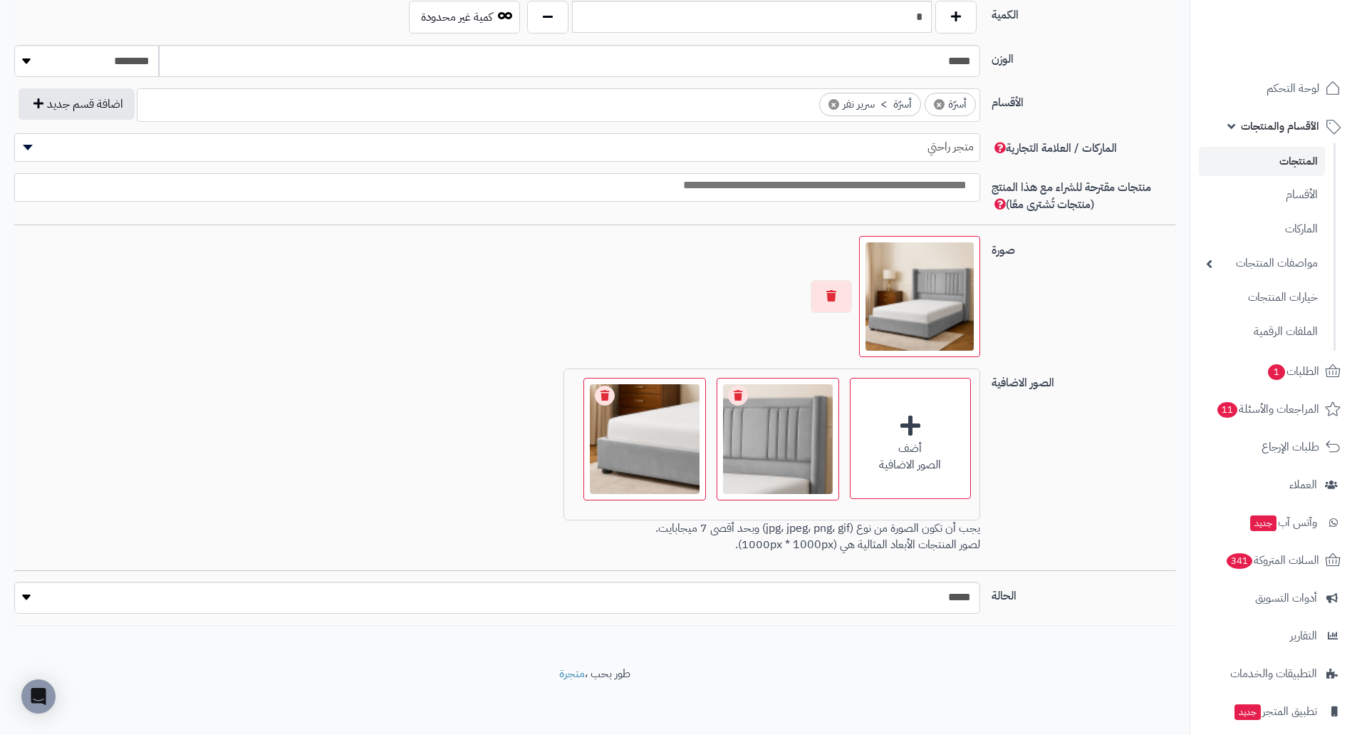
scroll to position [737, 0]
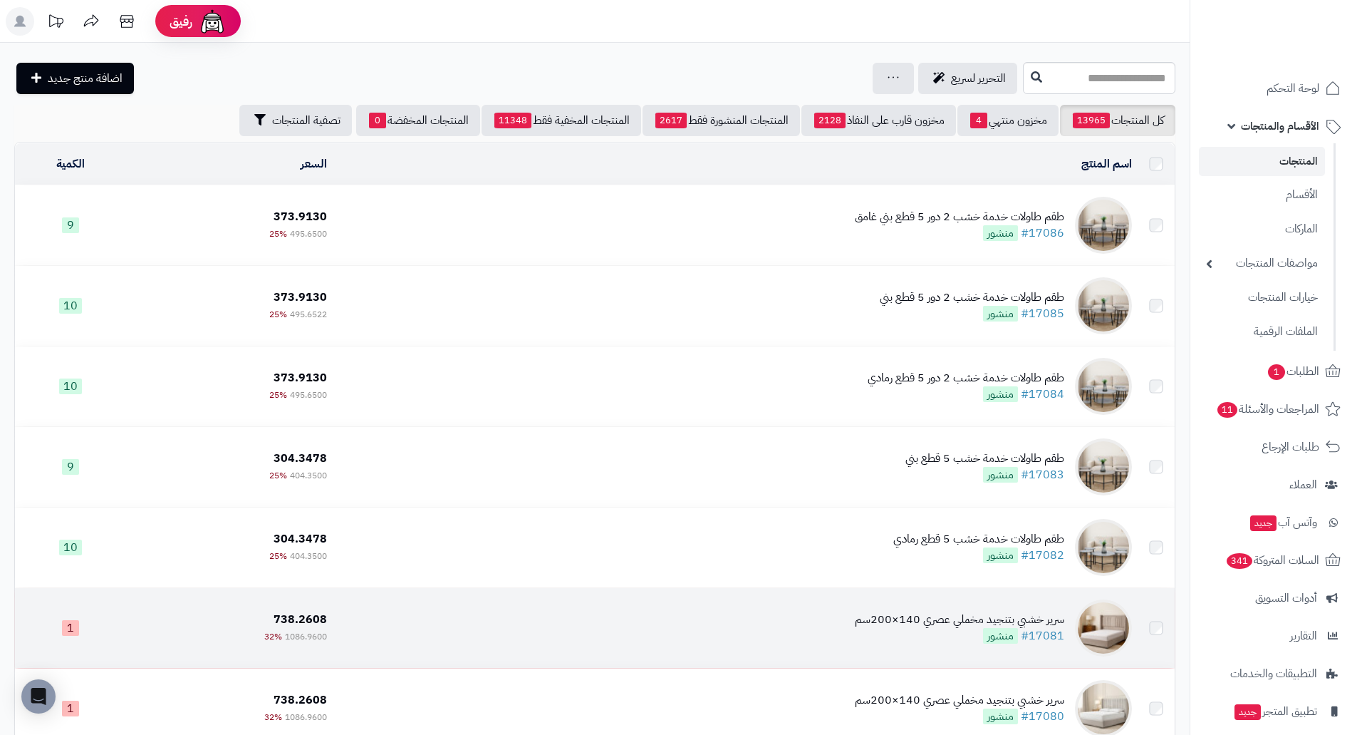
scroll to position [411, 0]
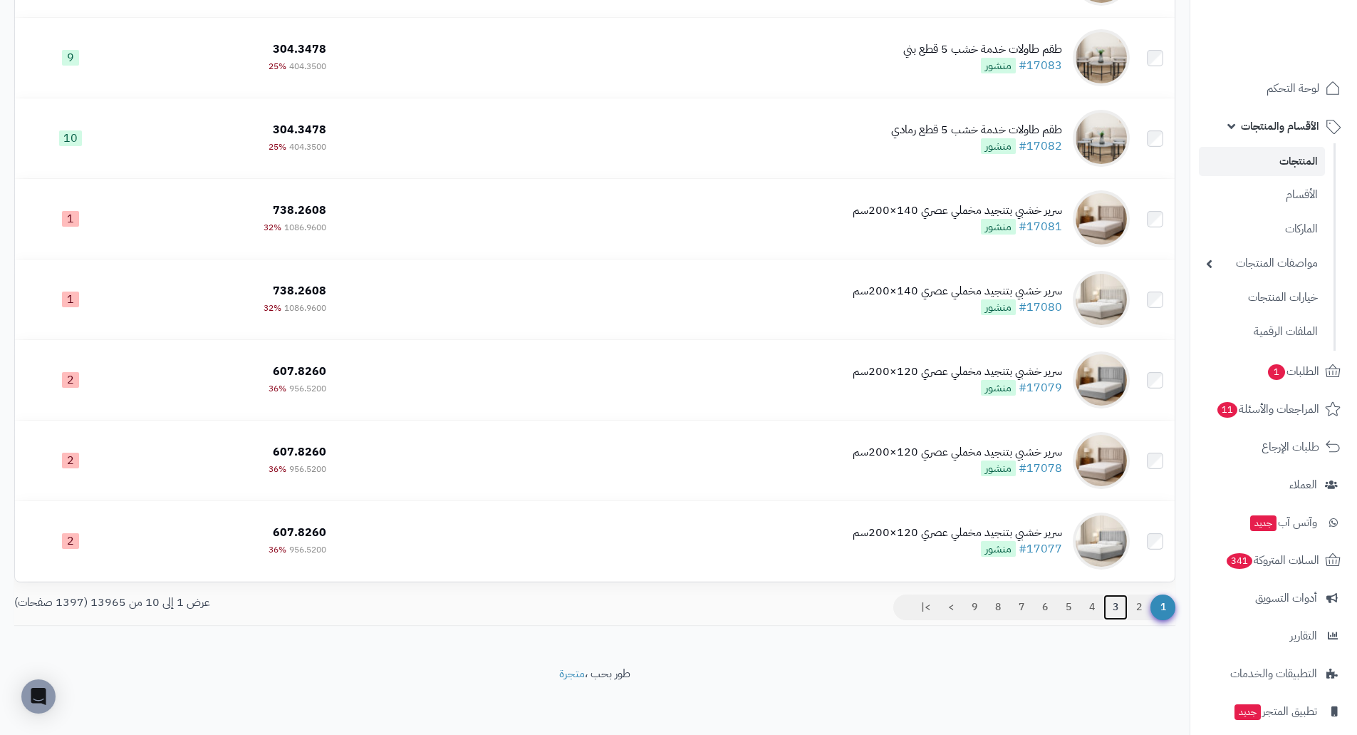
click at [1112, 609] on link "3" at bounding box center [1116, 607] width 24 height 26
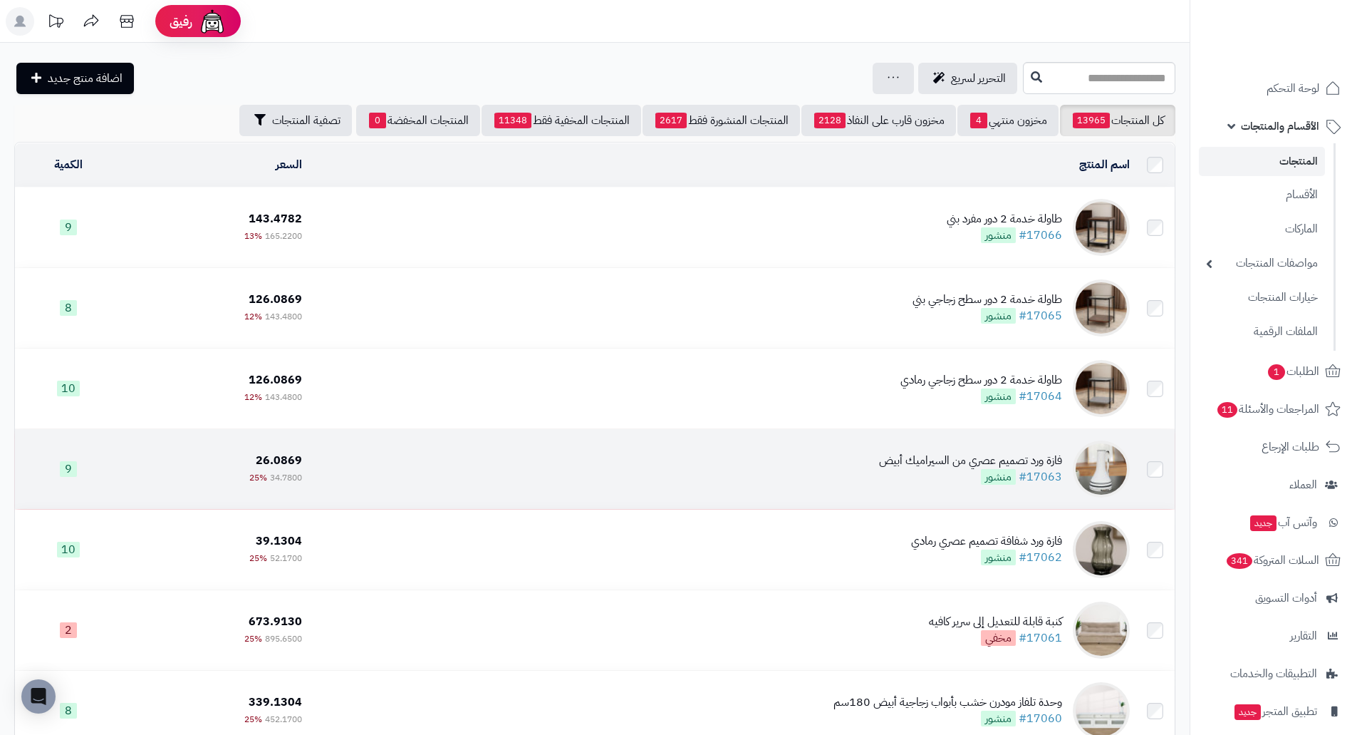
click at [1136, 465] on td "فازة ورد تصميم عصري من السيراميك أبيض #17063 منشور" at bounding box center [722, 469] width 828 height 80
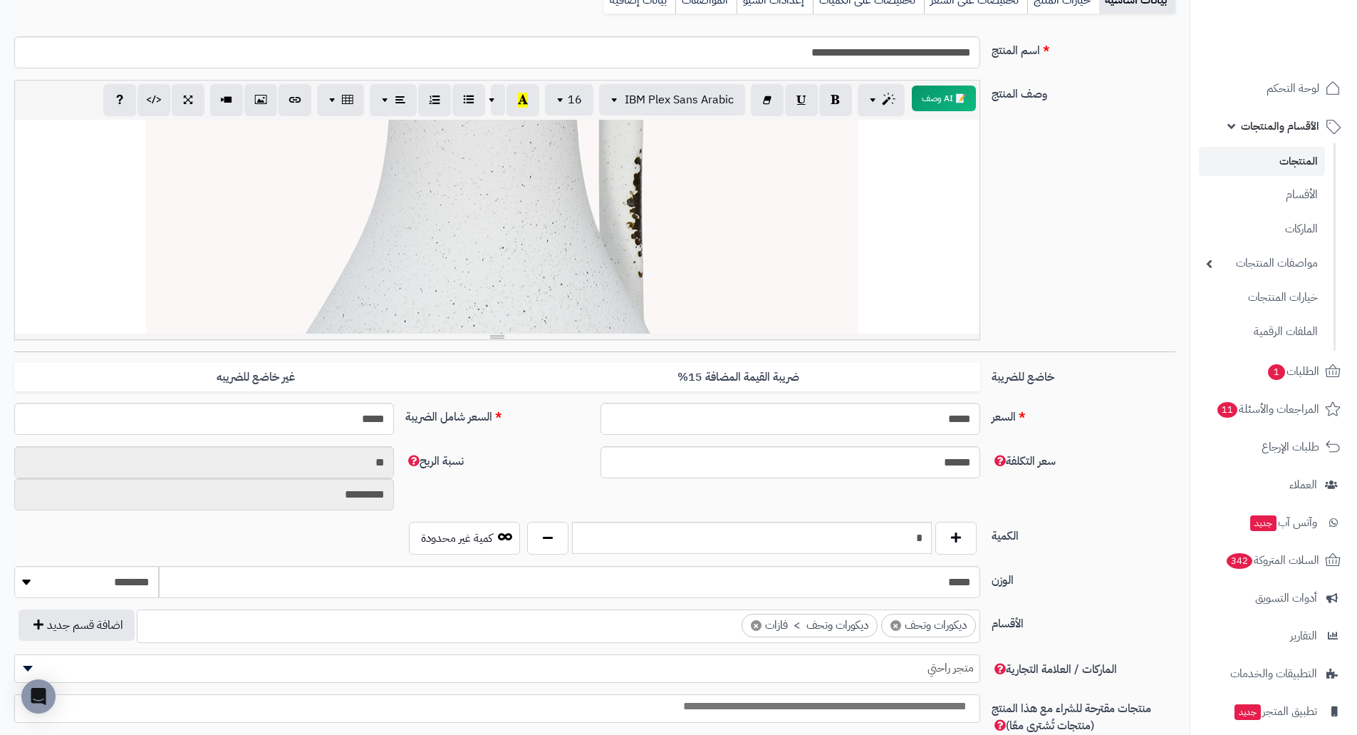
scroll to position [499, 0]
click at [605, 247] on div "**********" at bounding box center [497, 227] width 965 height 214
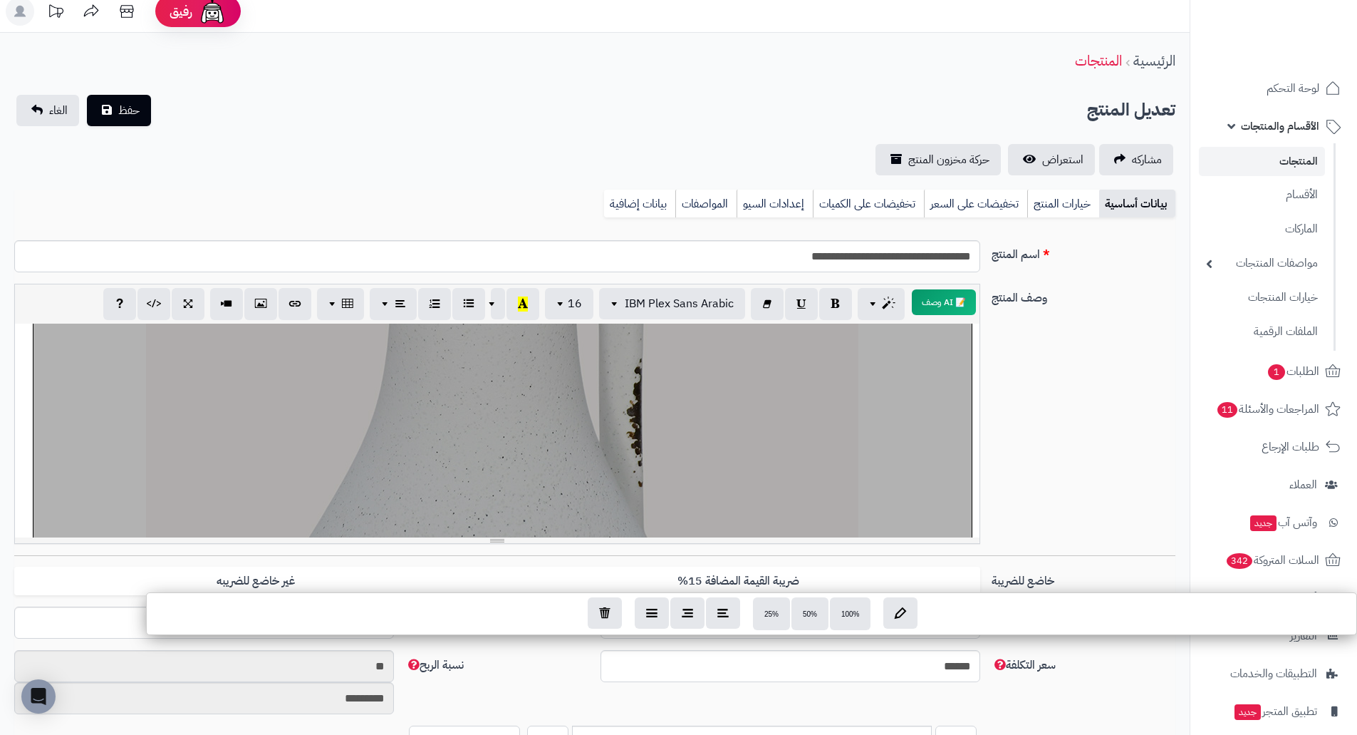
scroll to position [0, 0]
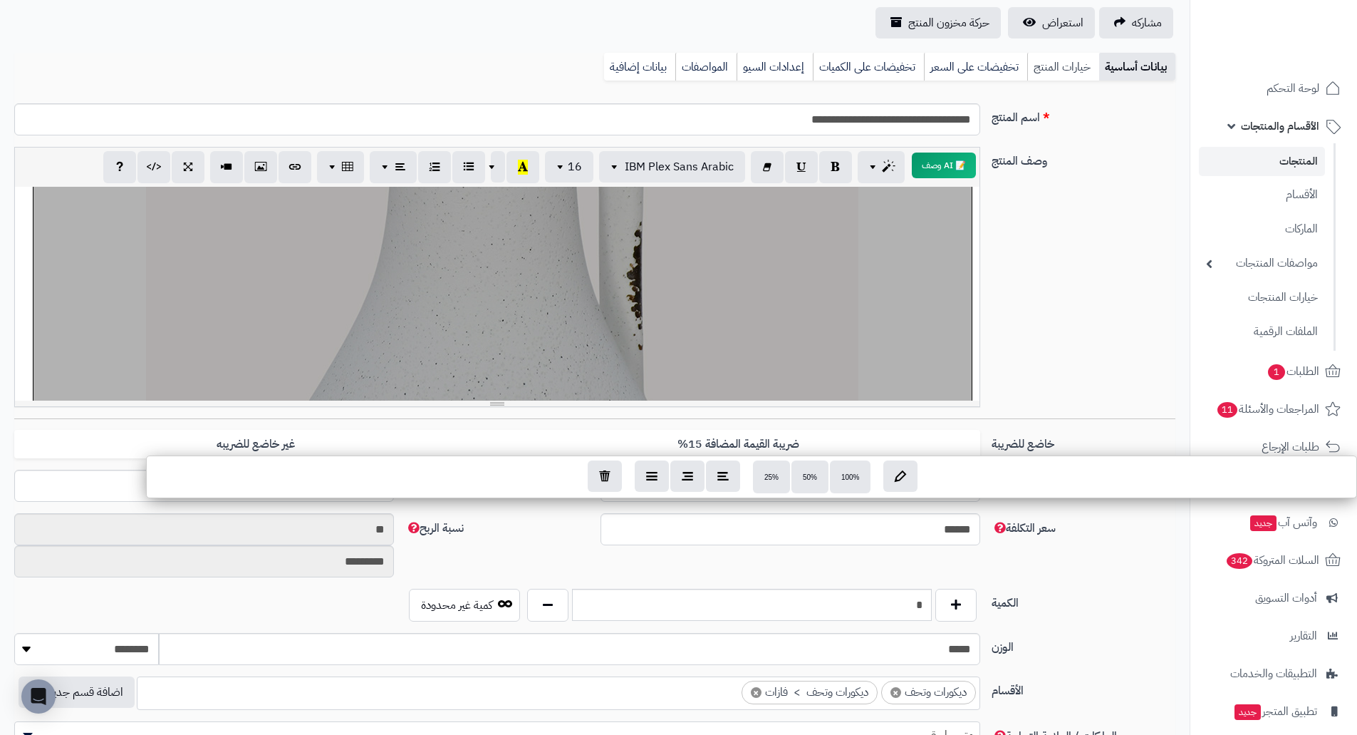
scroll to position [143, 0]
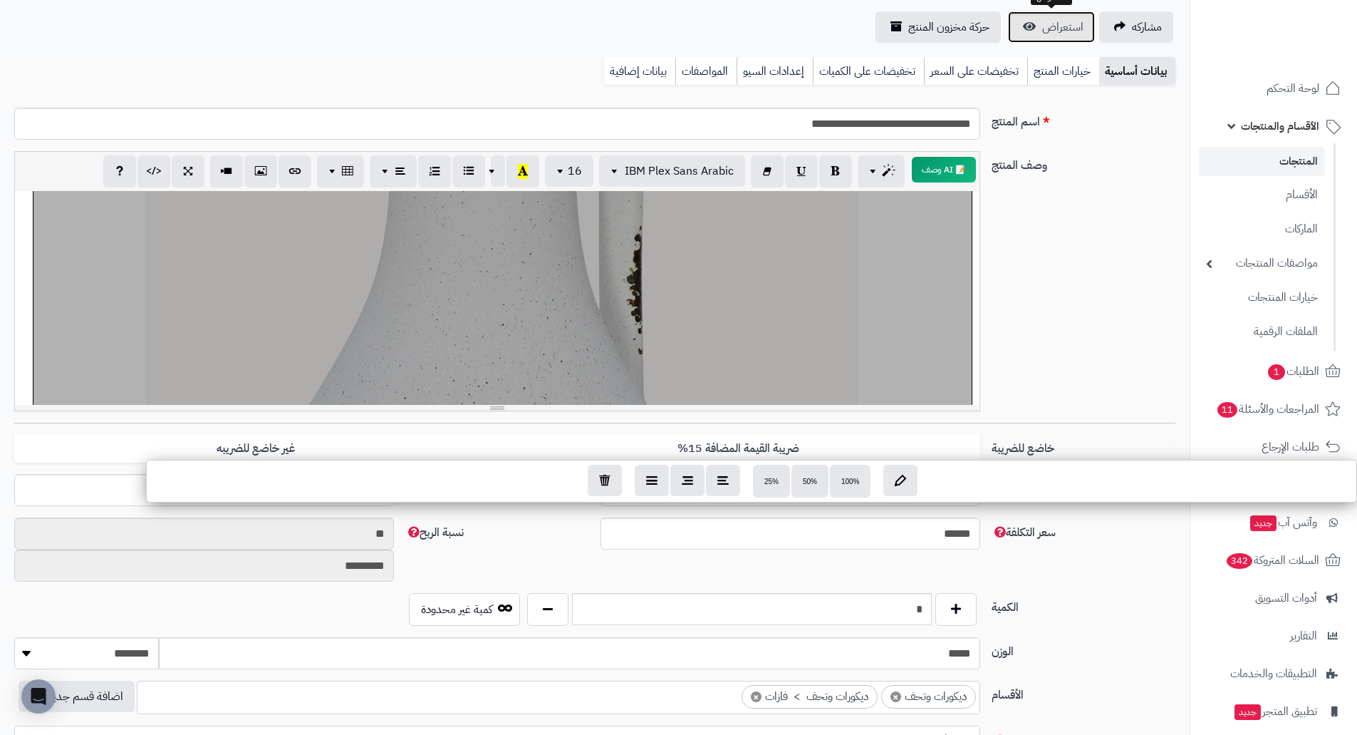
click at [1068, 31] on span "استعراض" at bounding box center [1062, 27] width 41 height 17
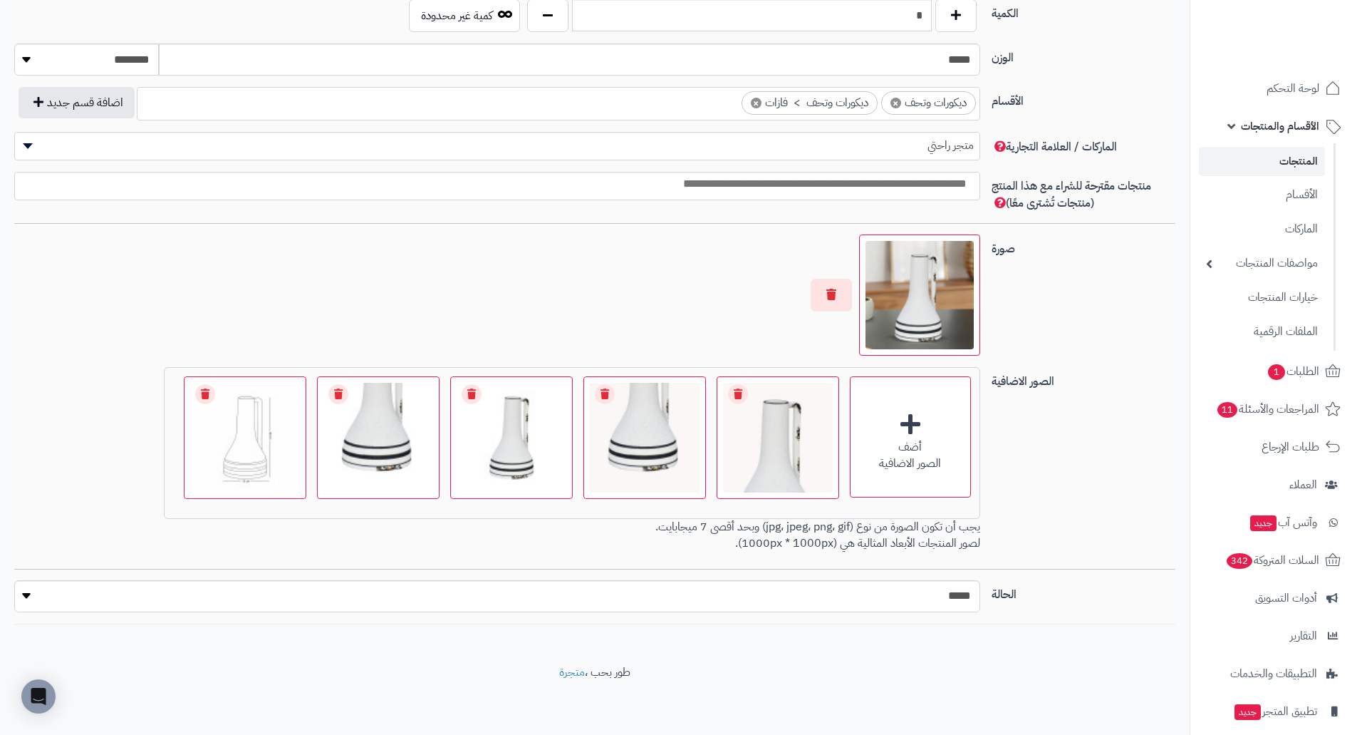
scroll to position [737, 0]
click at [1313, 270] on link "مواصفات المنتجات" at bounding box center [1262, 262] width 126 height 29
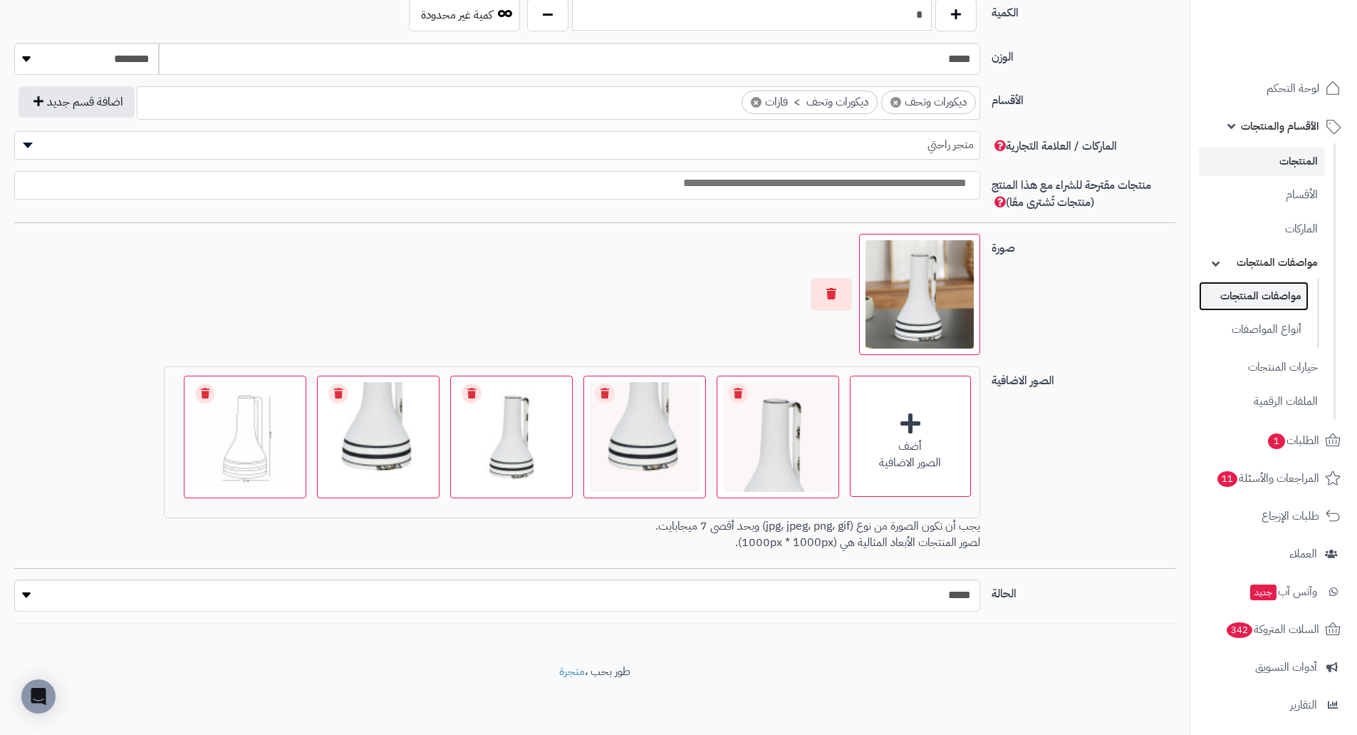
click at [1275, 301] on link "مواصفات المنتجات" at bounding box center [1254, 295] width 110 height 29
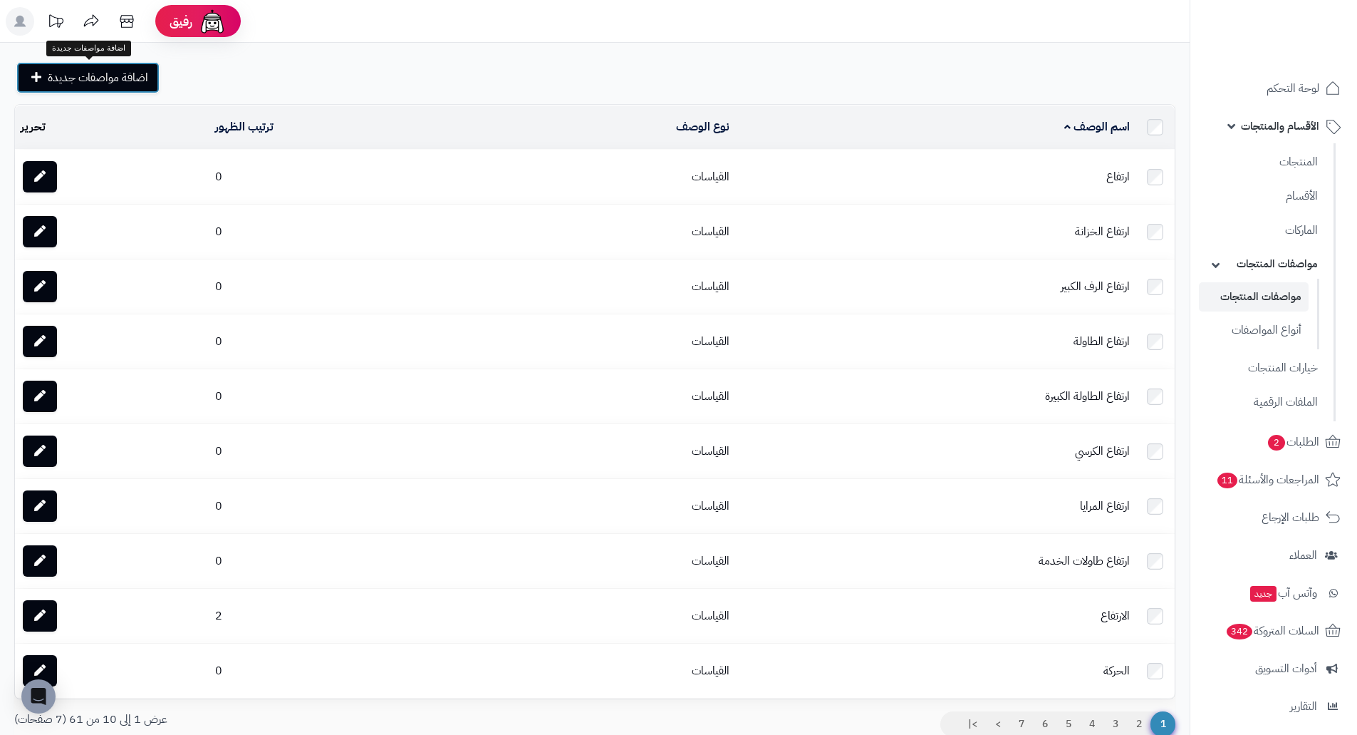
click at [115, 81] on span "اضافة مواصفات جديدة" at bounding box center [98, 77] width 100 height 17
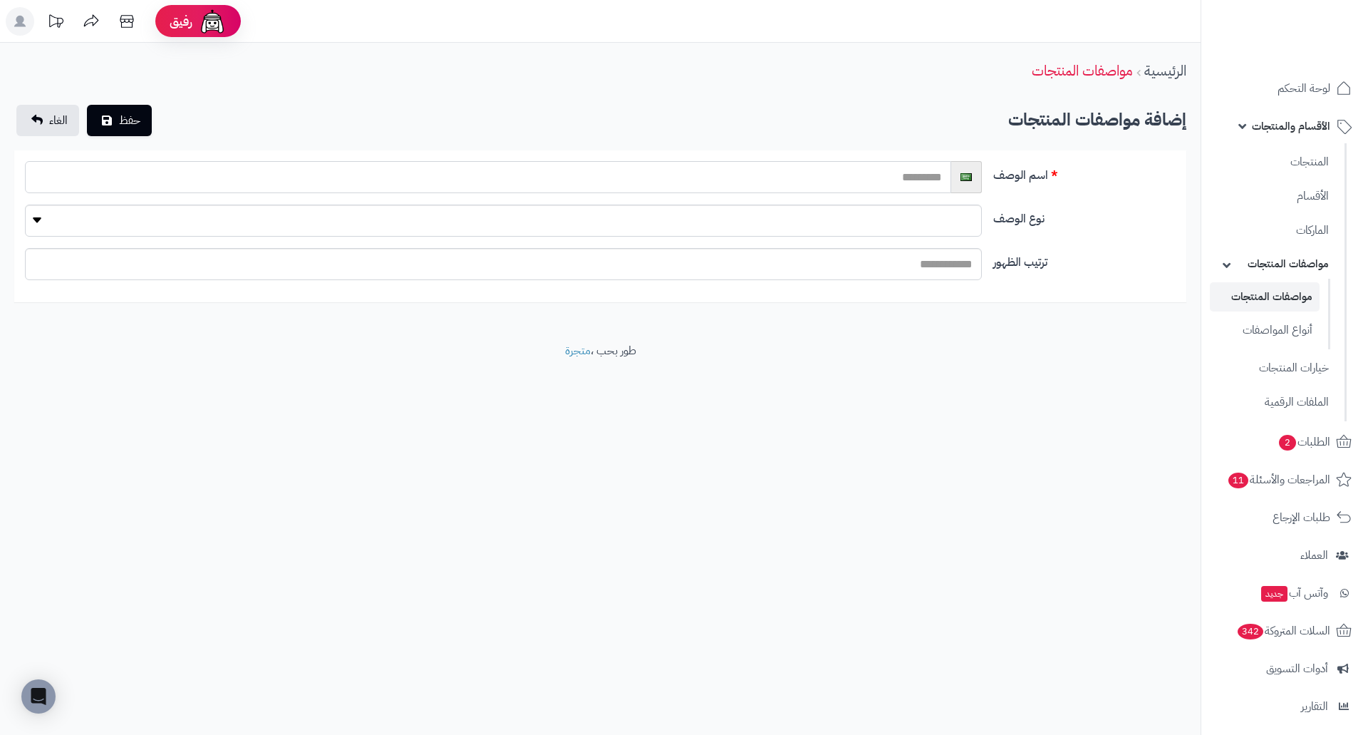
click at [854, 167] on input "text" at bounding box center [488, 177] width 926 height 32
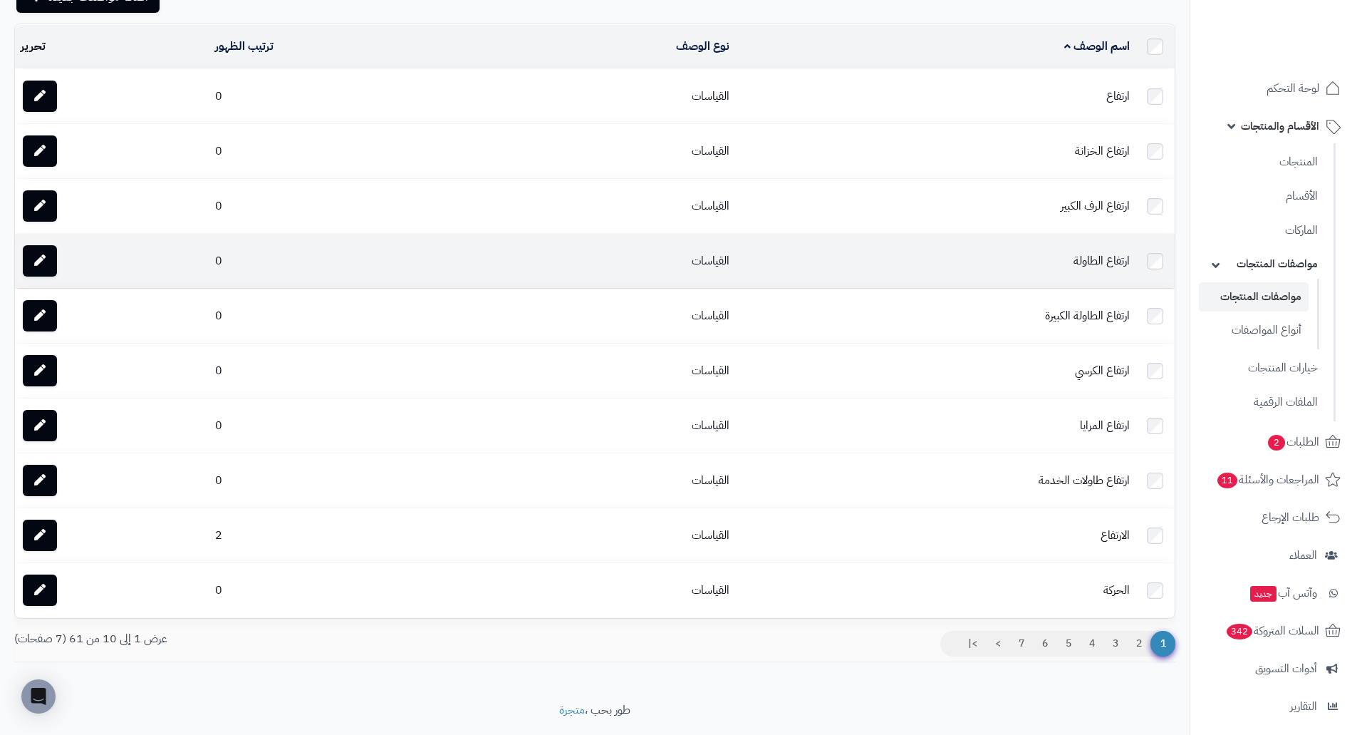
scroll to position [117, 0]
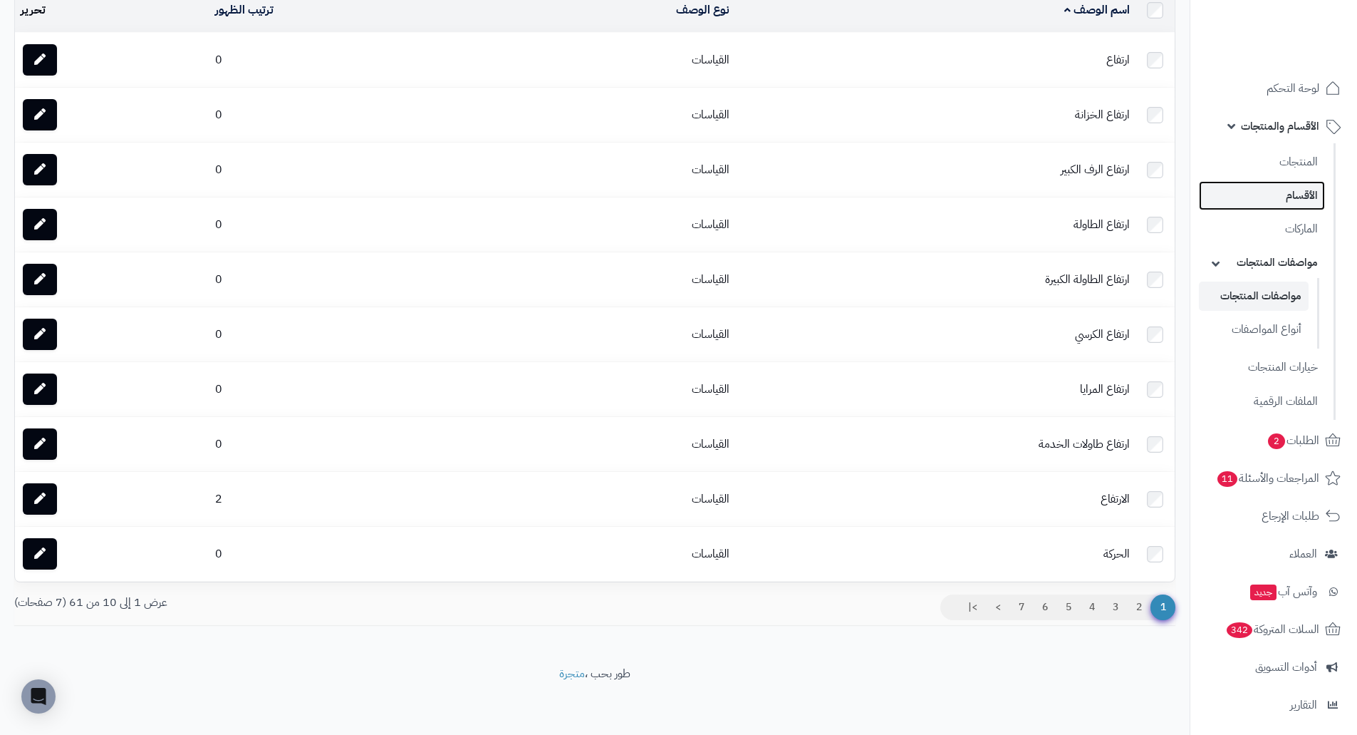
click at [1286, 194] on link "الأقسام" at bounding box center [1262, 195] width 126 height 29
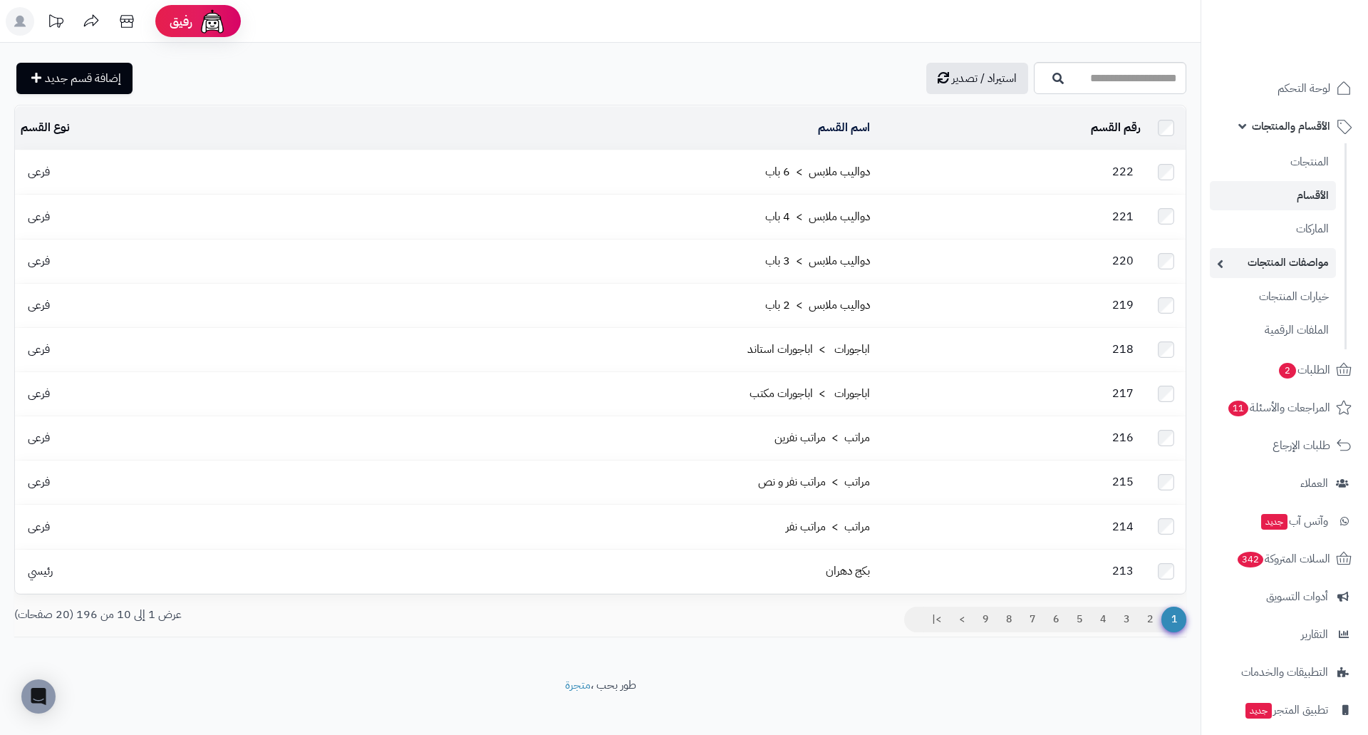
click at [1304, 262] on link "مواصفات المنتجات" at bounding box center [1273, 262] width 126 height 29
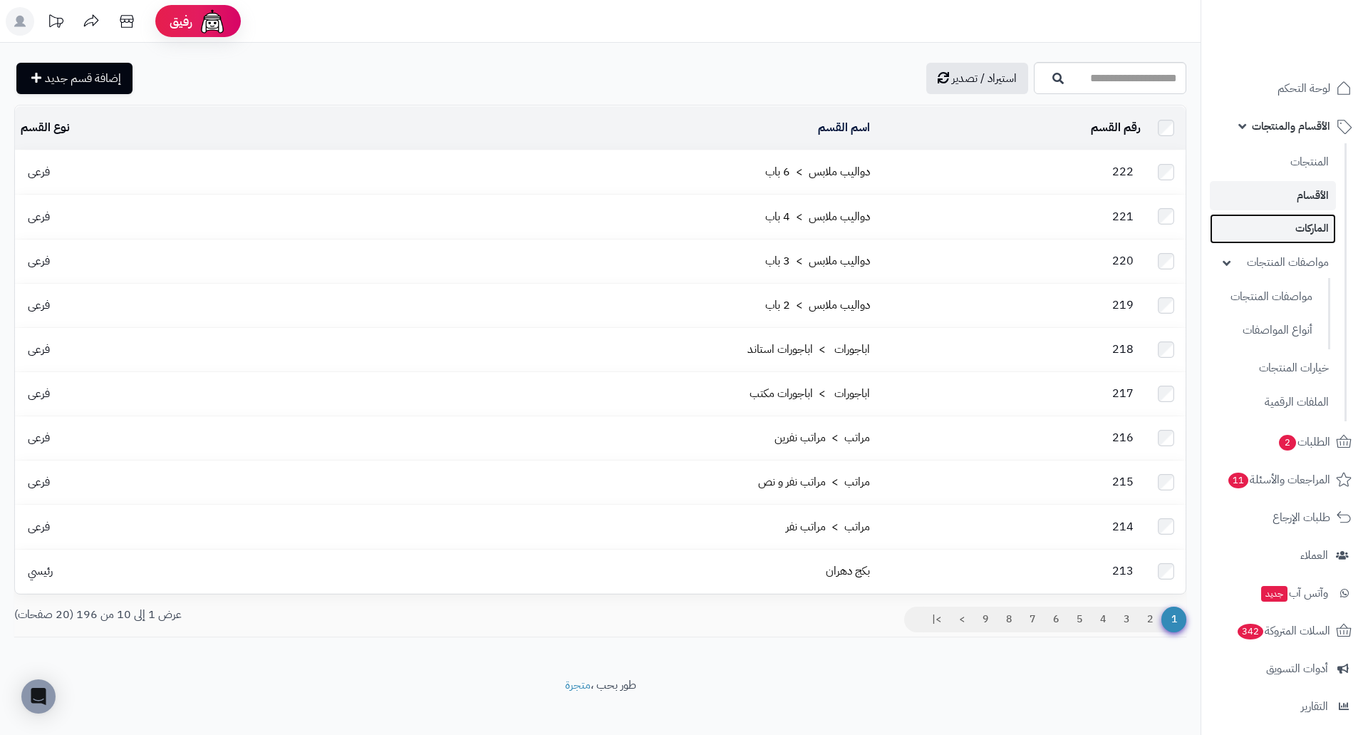
click at [1310, 230] on link "الماركات" at bounding box center [1273, 228] width 126 height 29
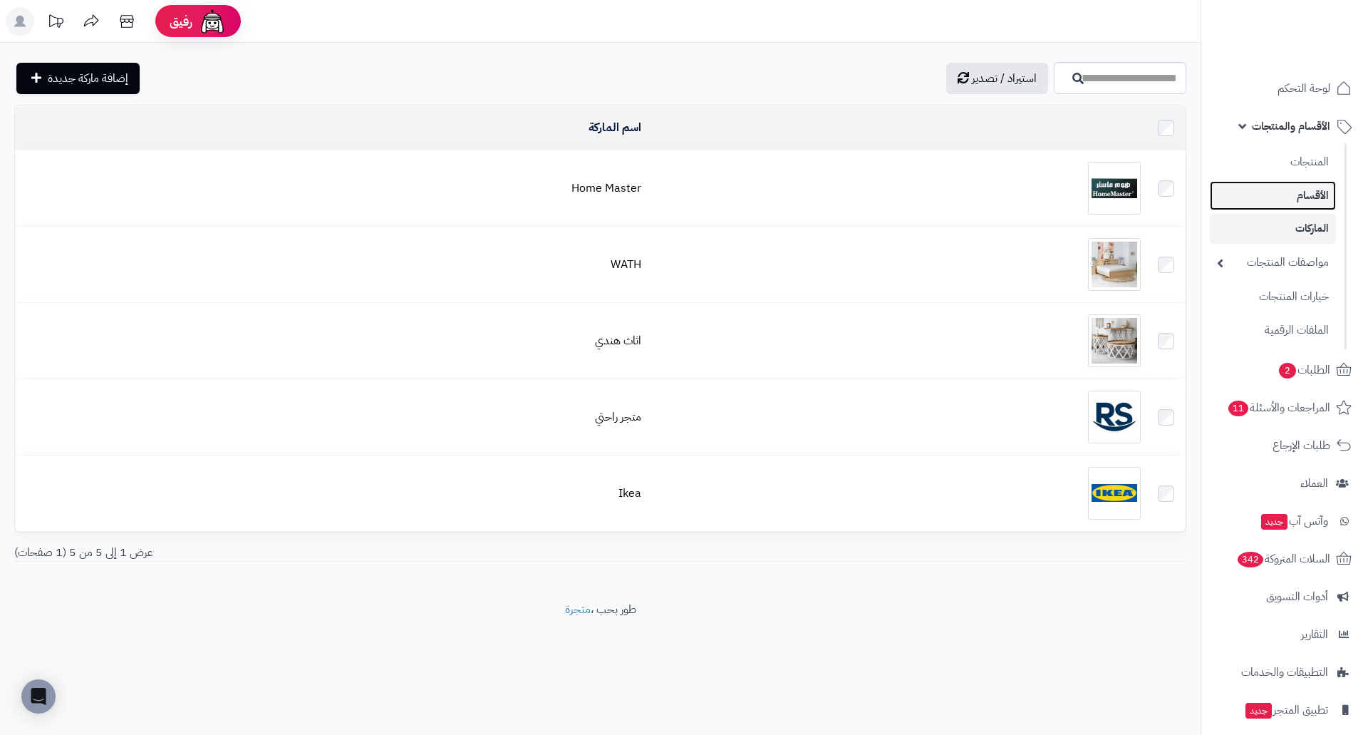
click at [1312, 190] on link "الأقسام" at bounding box center [1273, 195] width 126 height 29
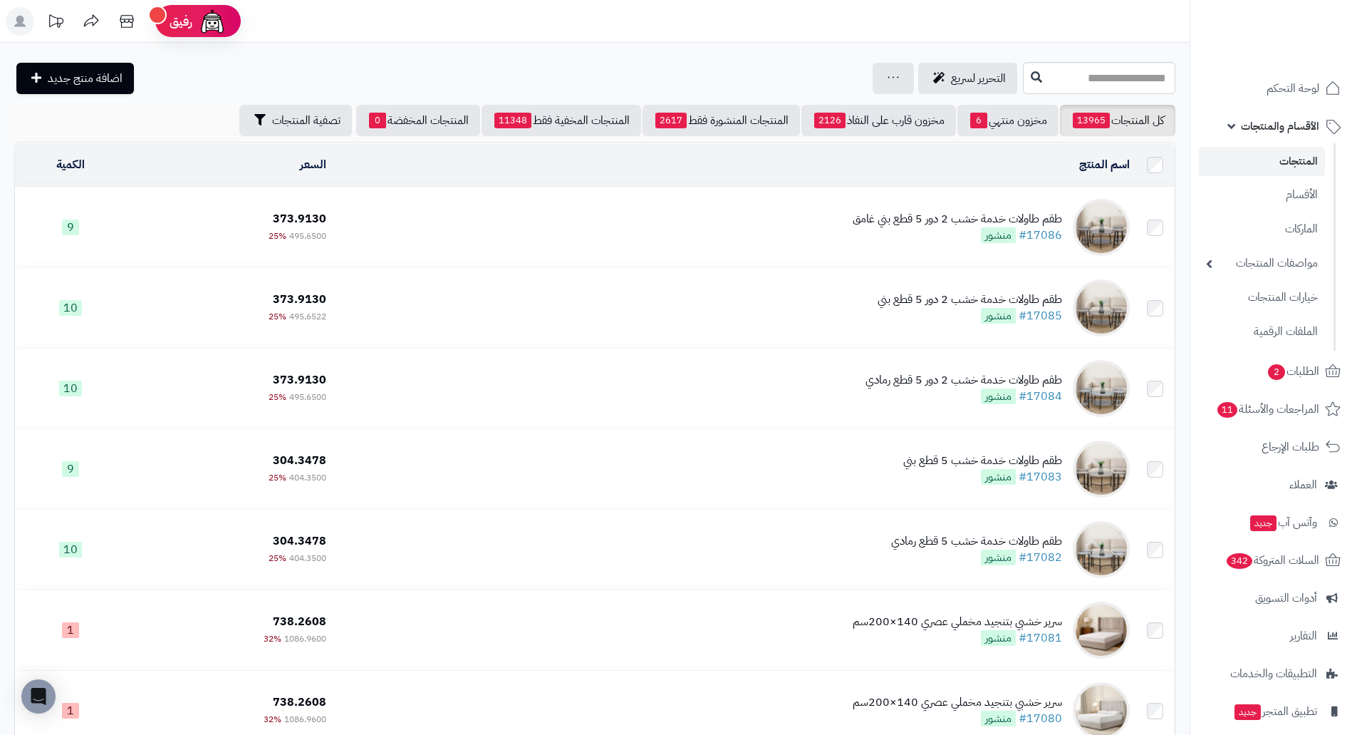
click at [941, 213] on div "طقم طاولات خدمة خشب 2 دور 5 قطع بني غامق" at bounding box center [957, 219] width 209 height 16
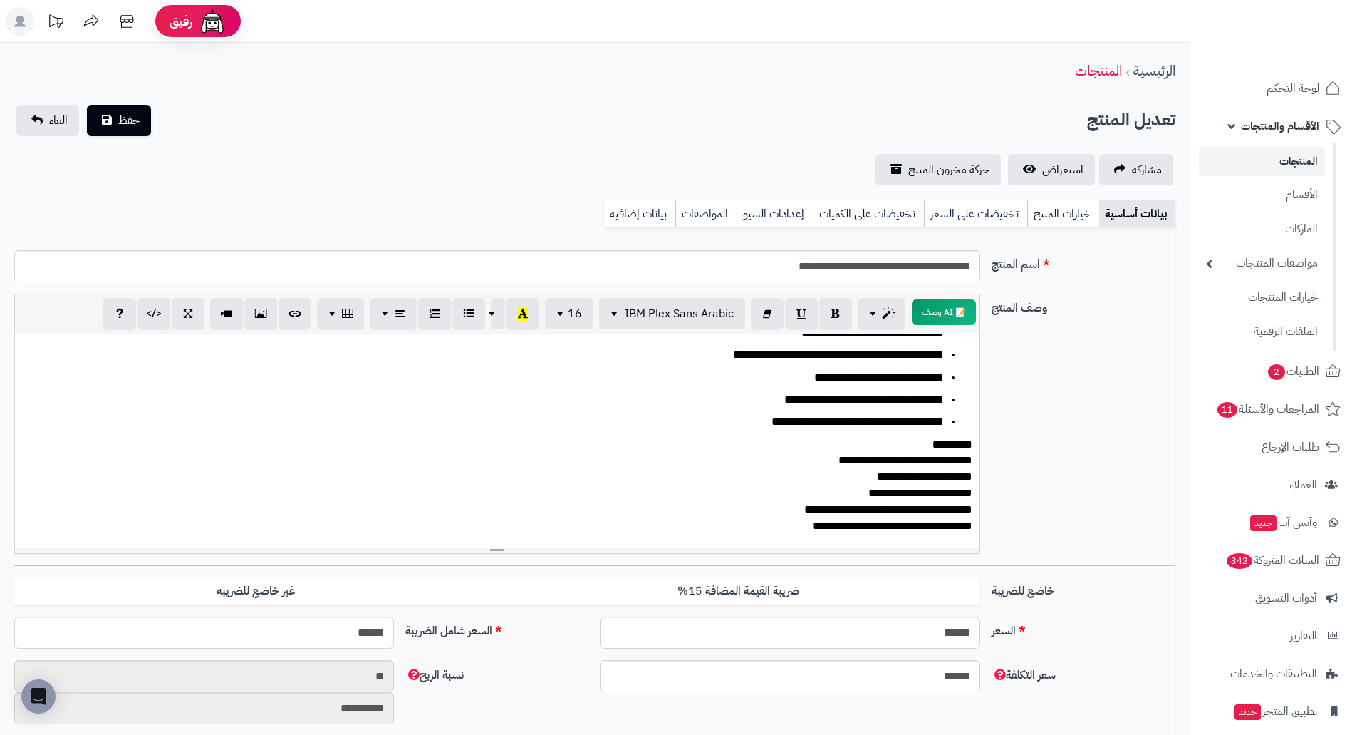
click at [1302, 162] on link "المنتجات" at bounding box center [1262, 161] width 126 height 29
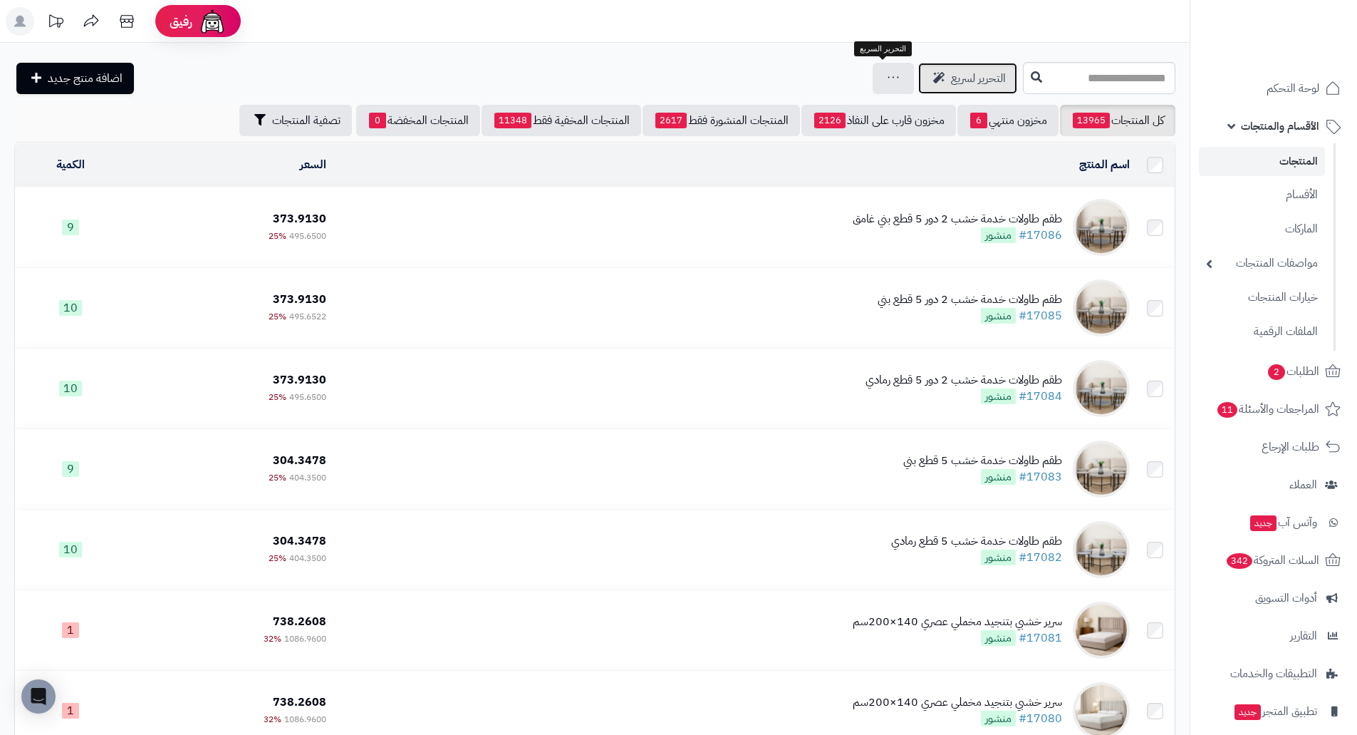
click at [951, 76] on span "التحرير لسريع" at bounding box center [978, 78] width 55 height 17
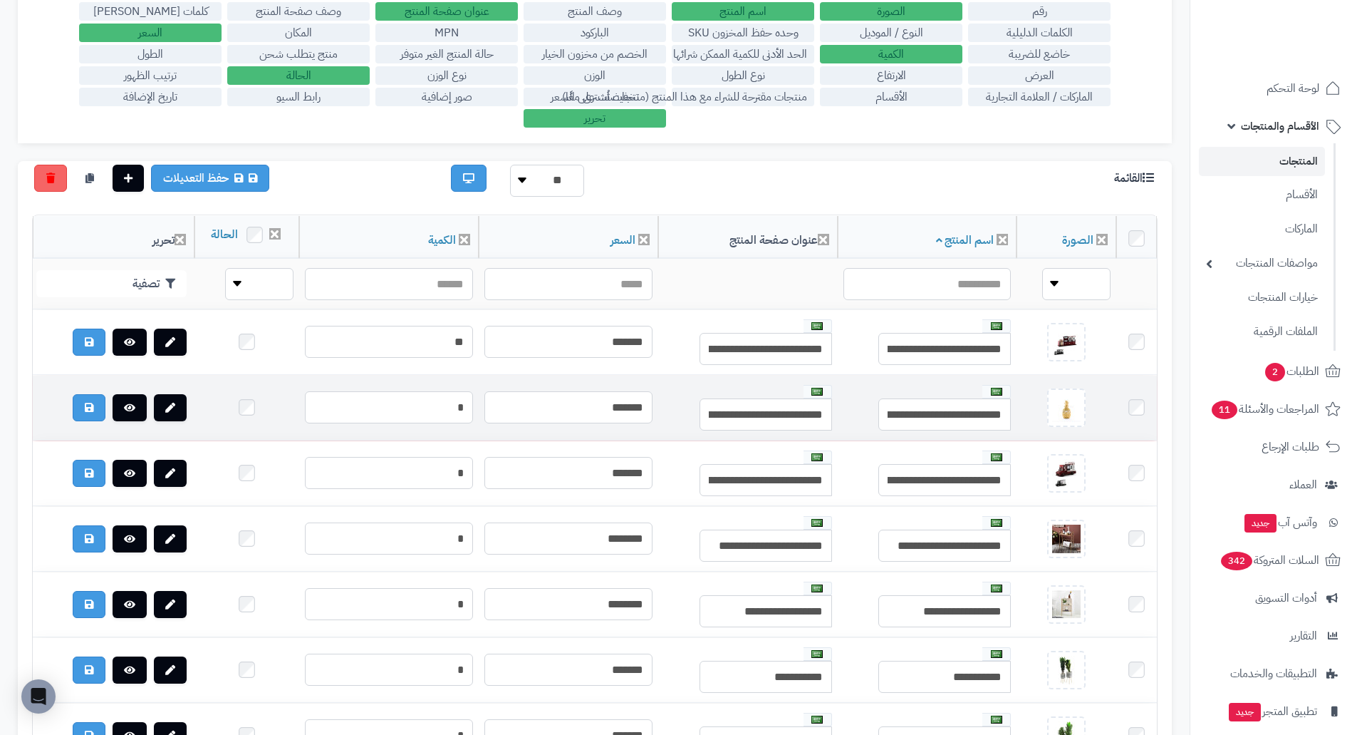
scroll to position [143, 0]
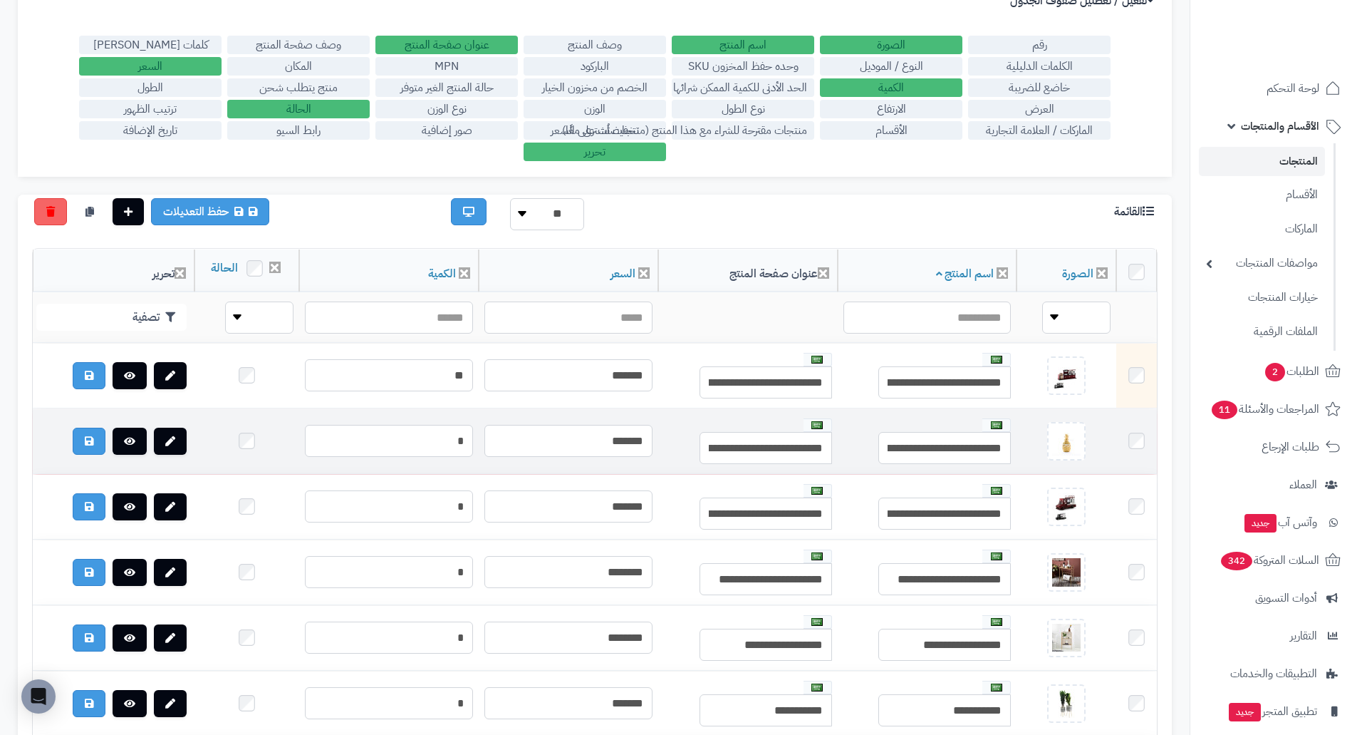
click at [1143, 446] on td at bounding box center [1137, 441] width 41 height 65
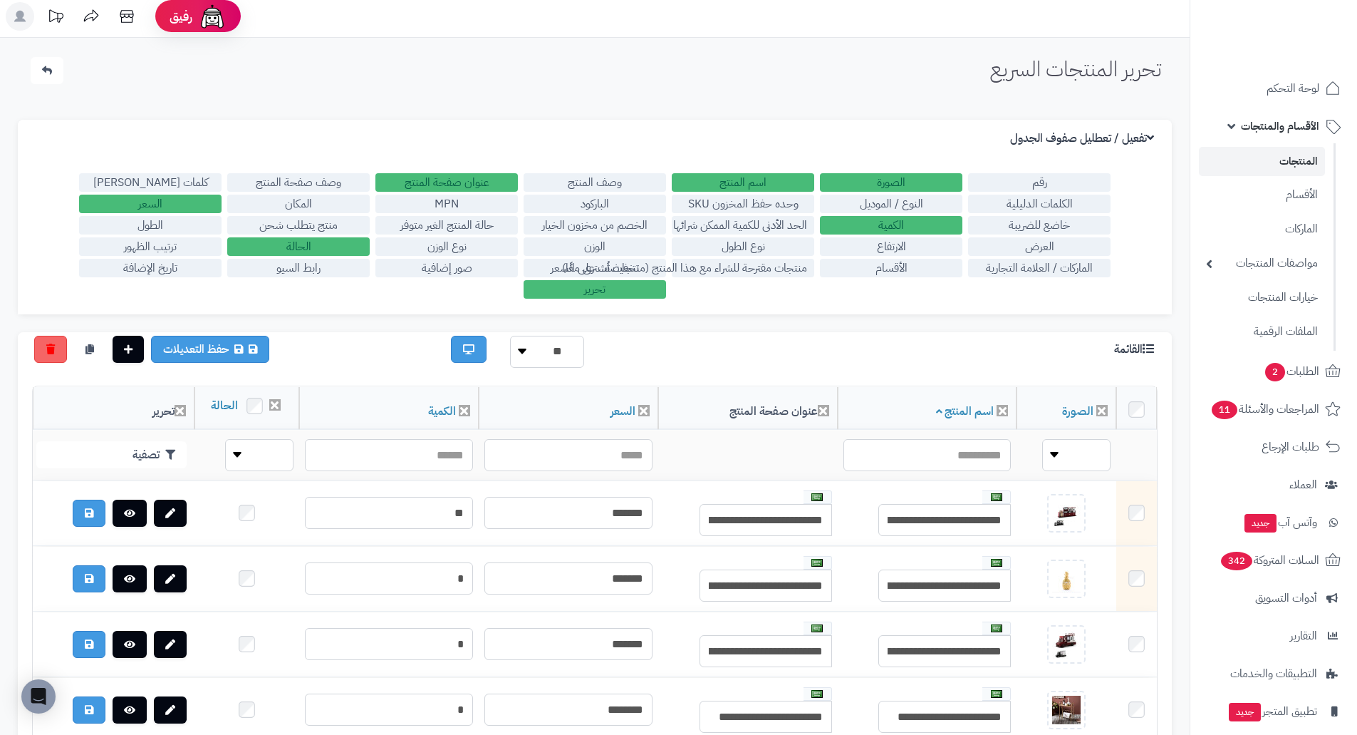
scroll to position [0, 0]
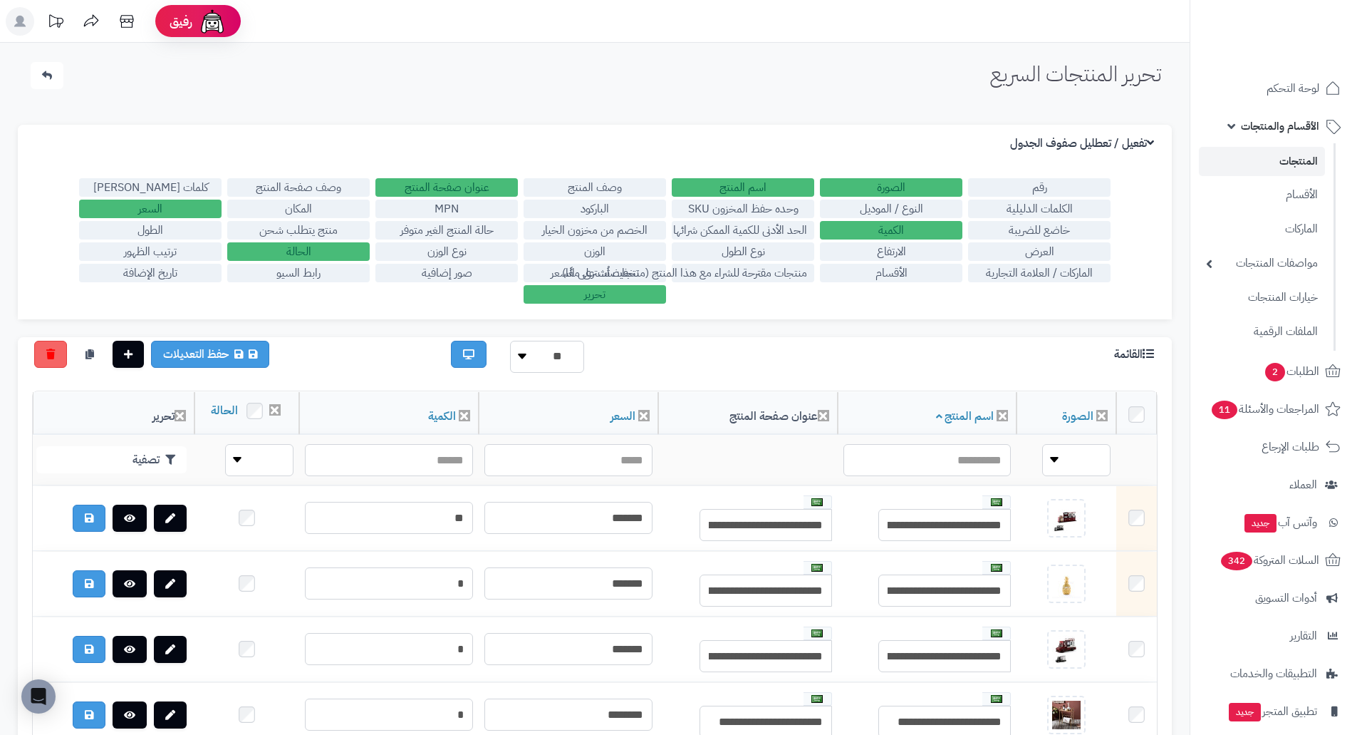
click at [581, 296] on label "تحرير" at bounding box center [595, 294] width 143 height 19
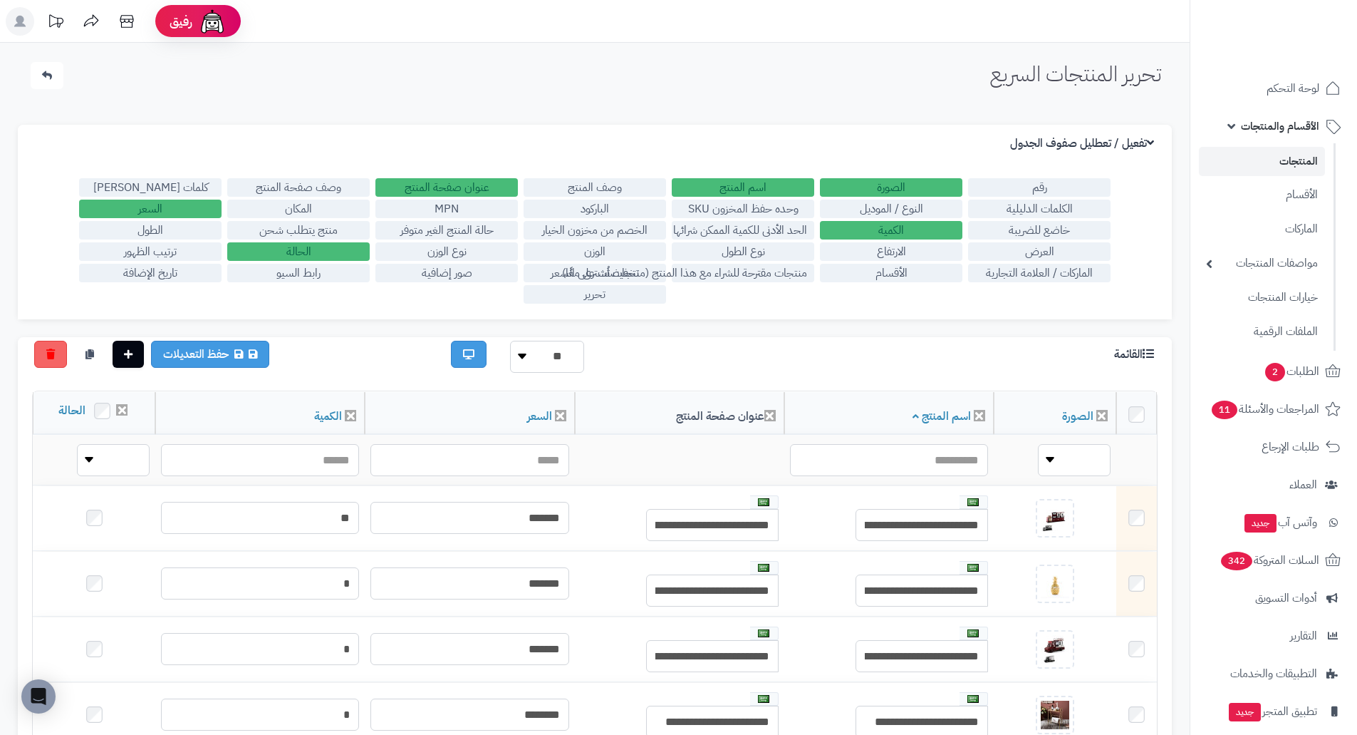
click at [581, 296] on label "تحرير" at bounding box center [595, 294] width 143 height 19
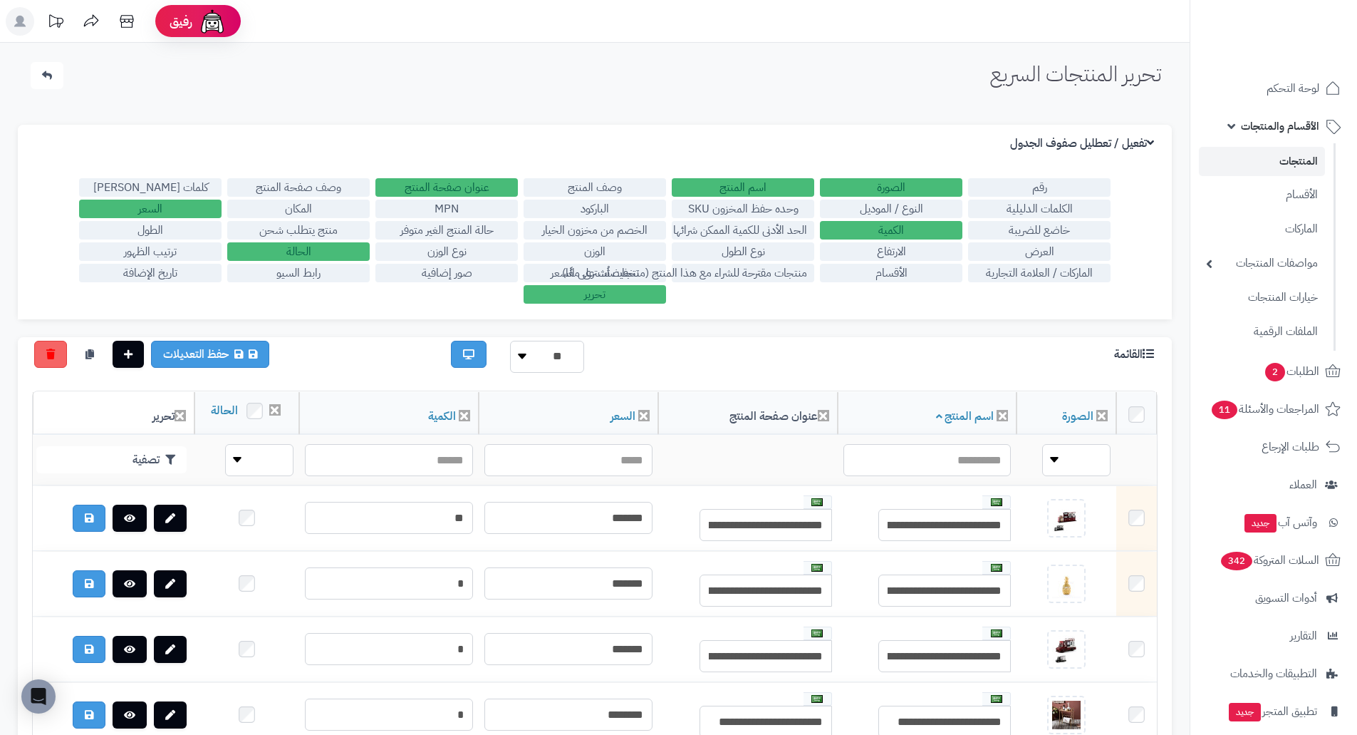
click at [309, 210] on label "المكان" at bounding box center [298, 209] width 143 height 19
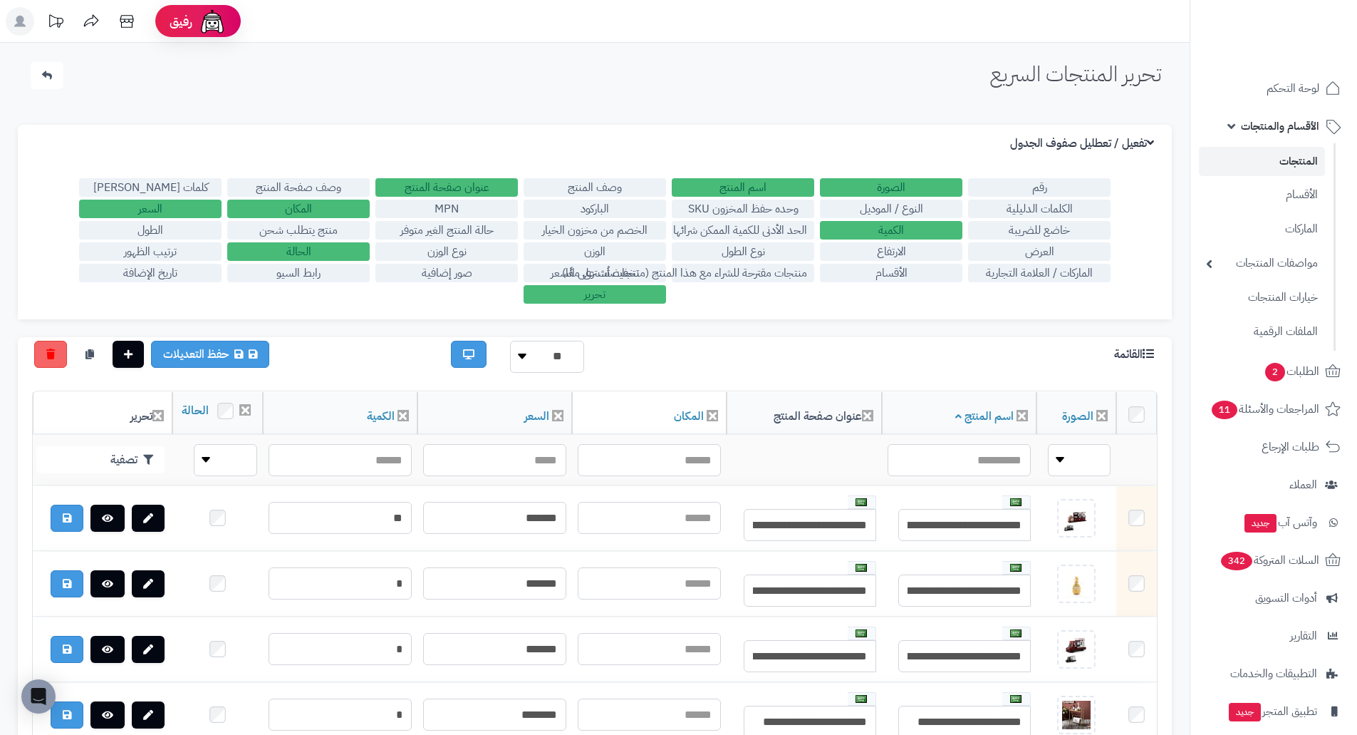
click at [309, 210] on label "المكان" at bounding box center [298, 209] width 143 height 19
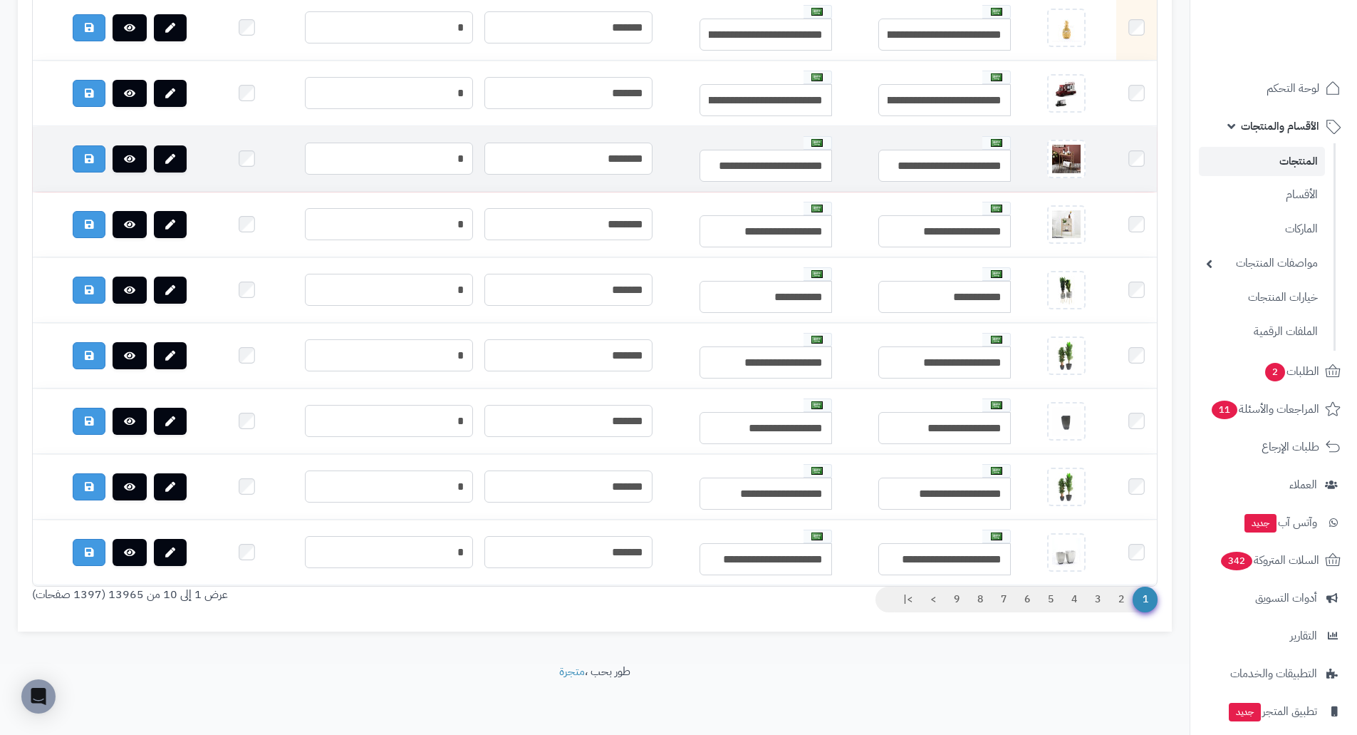
scroll to position [581, 0]
click at [154, 145] on link at bounding box center [170, 158] width 33 height 27
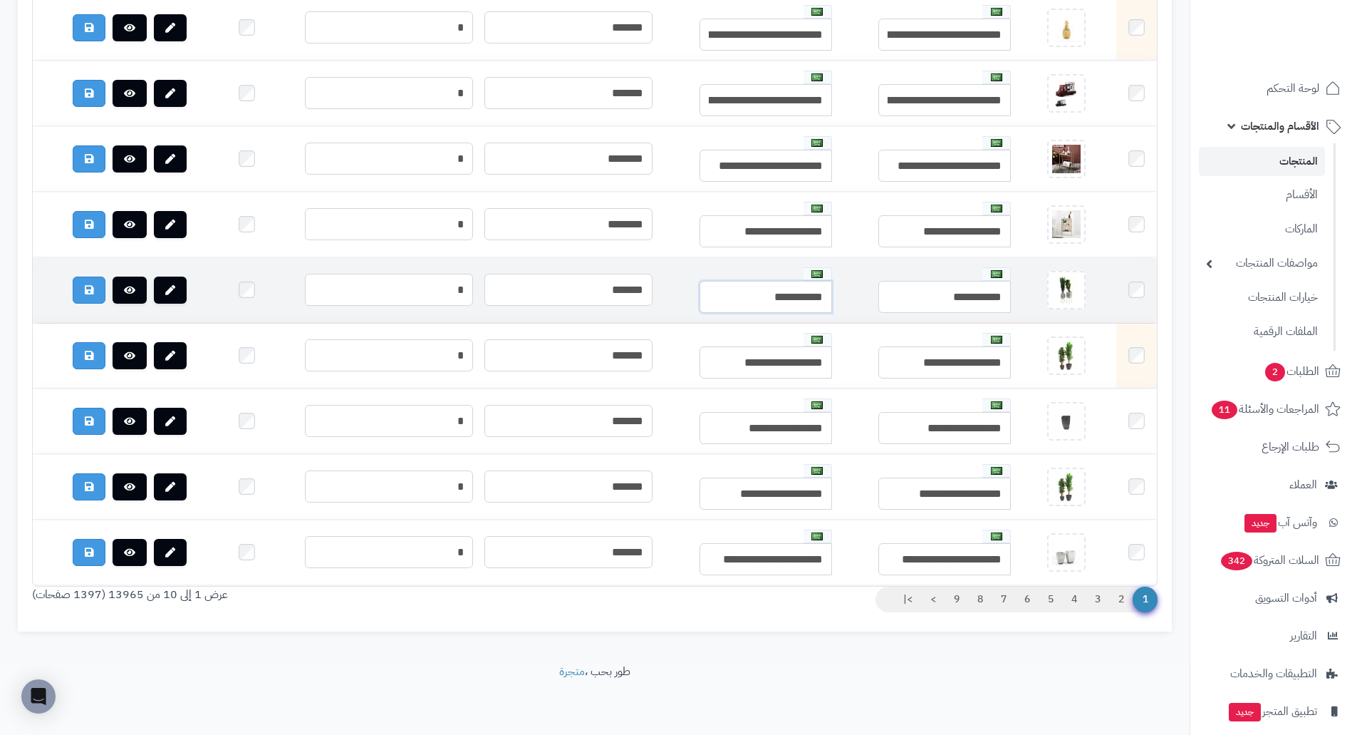
click at [792, 283] on input "********" at bounding box center [766, 297] width 133 height 32
click at [731, 281] on input "********" at bounding box center [766, 297] width 133 height 32
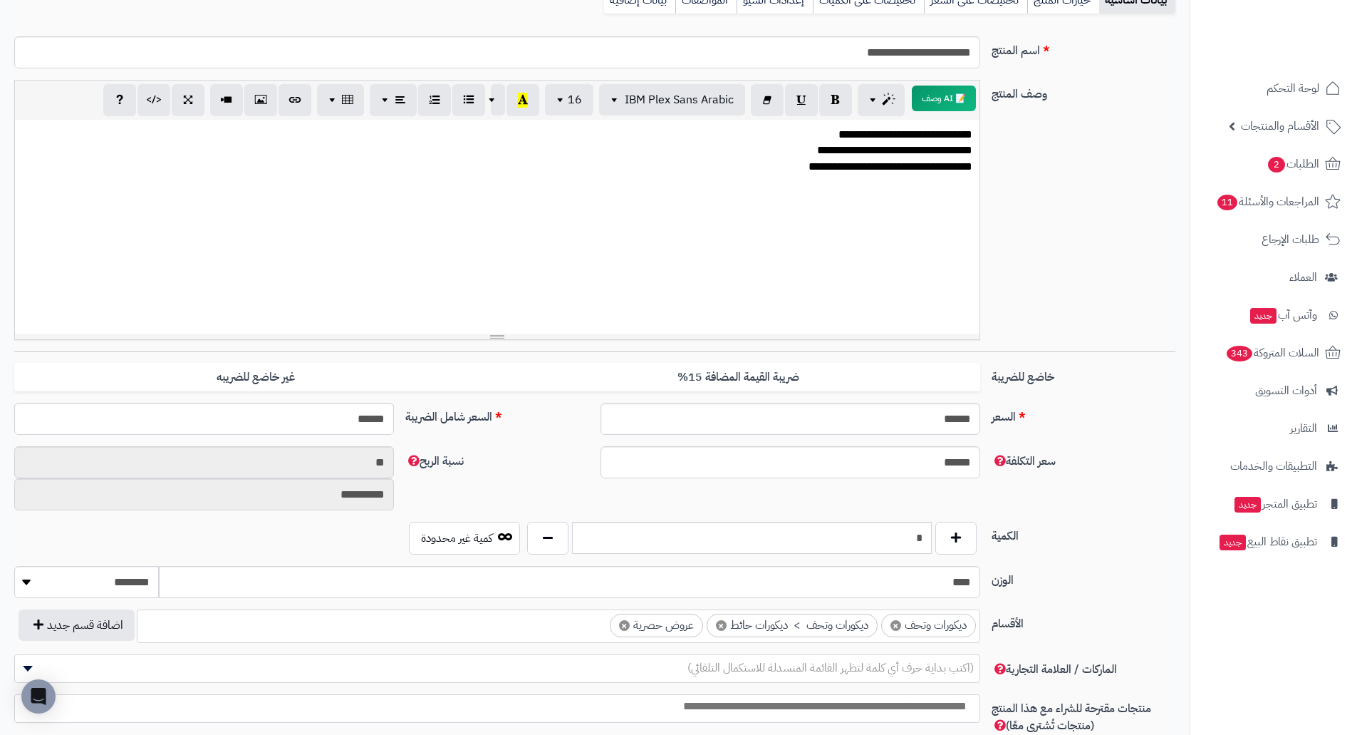
scroll to position [309, 0]
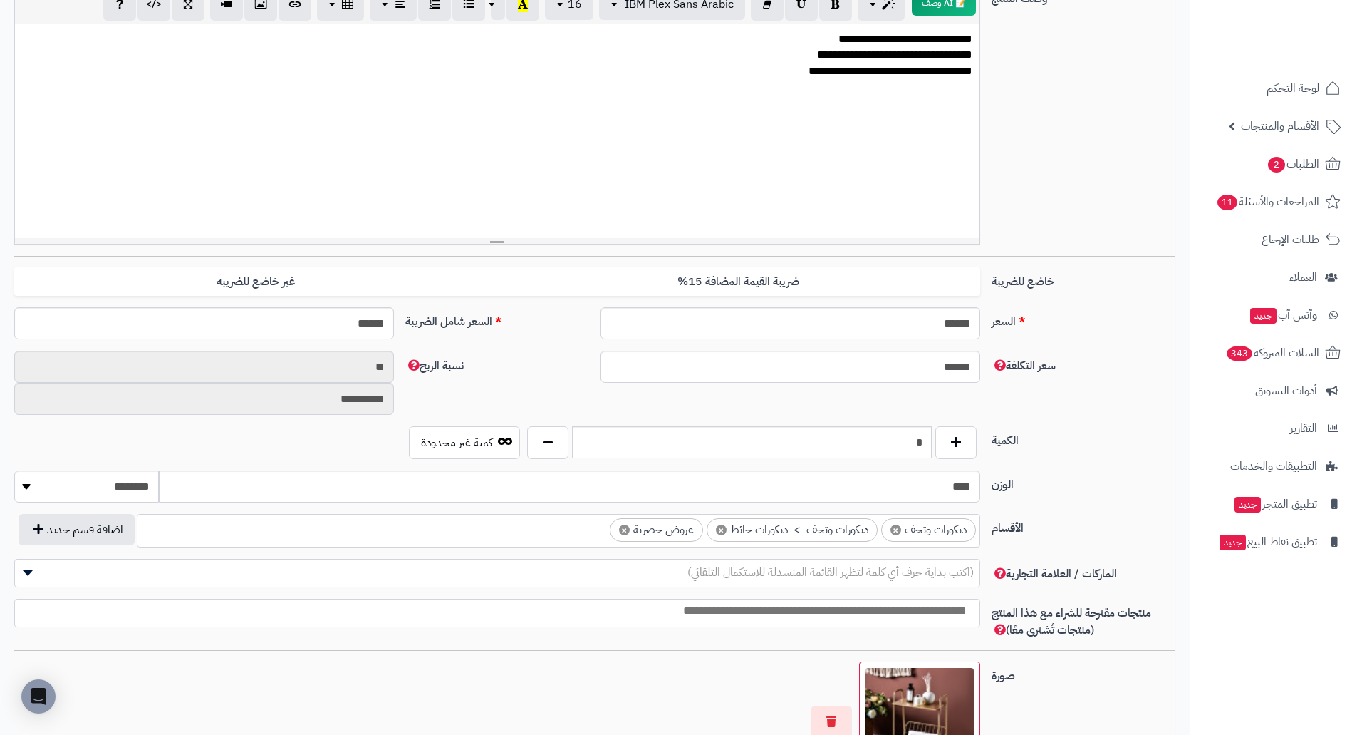
click at [457, 169] on div "**********" at bounding box center [497, 131] width 965 height 214
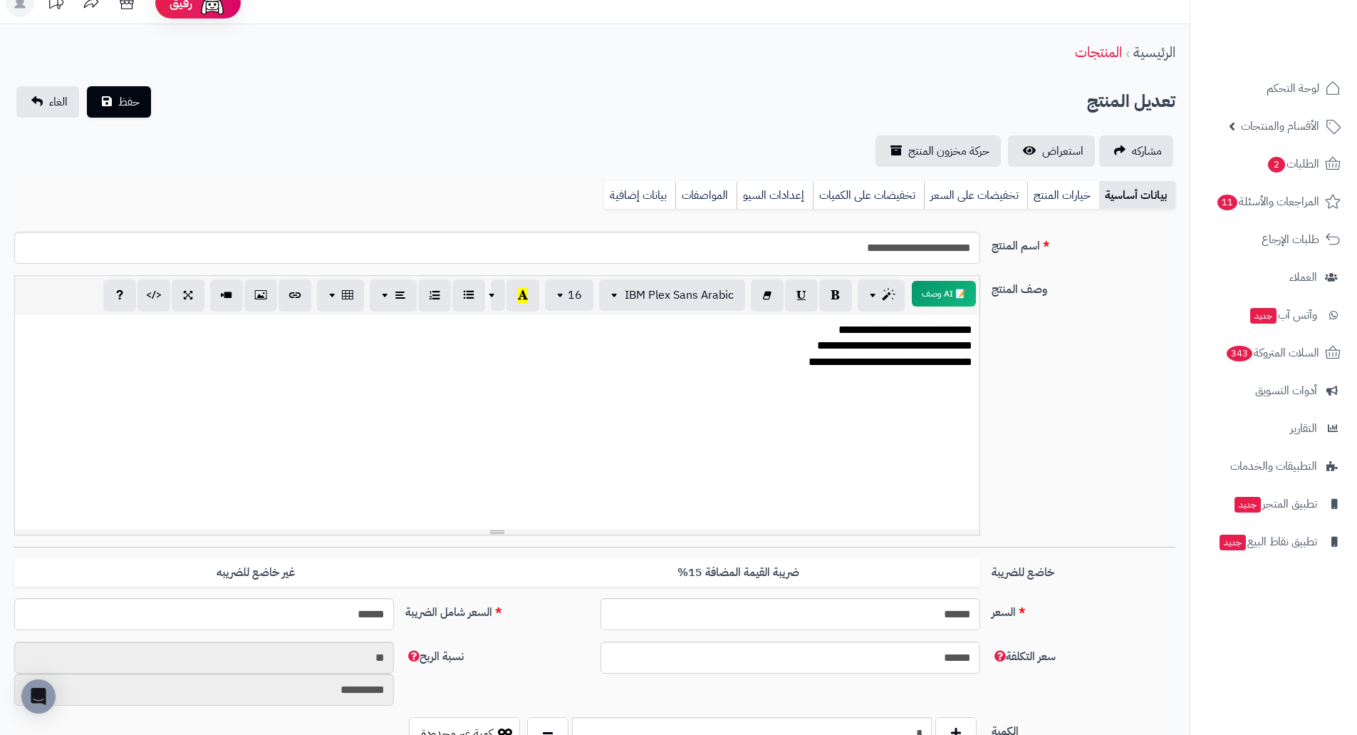
scroll to position [0, 0]
